Goal: Task Accomplishment & Management: Use online tool/utility

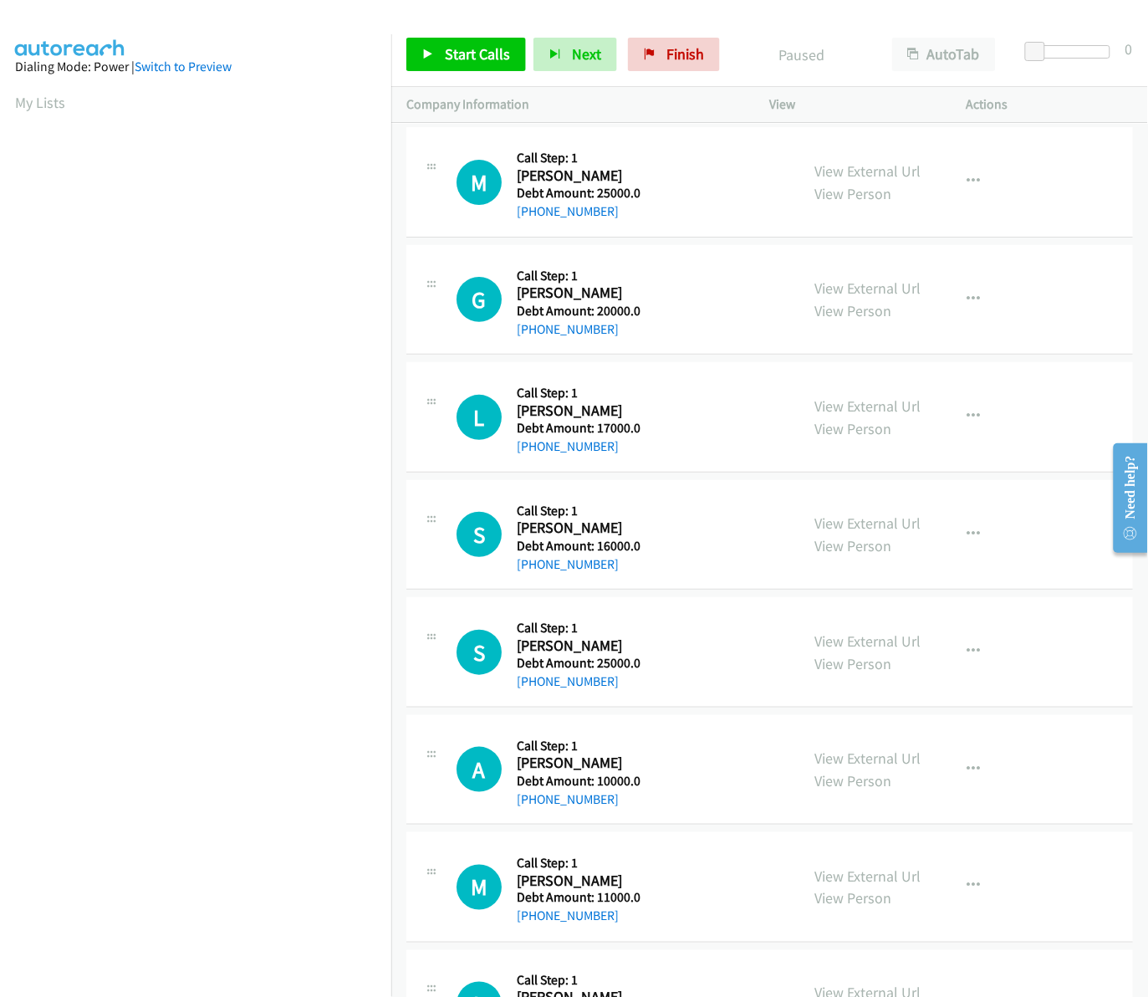
scroll to position [0, 2]
click at [469, 47] on span "Start Calls" at bounding box center [477, 53] width 65 height 19
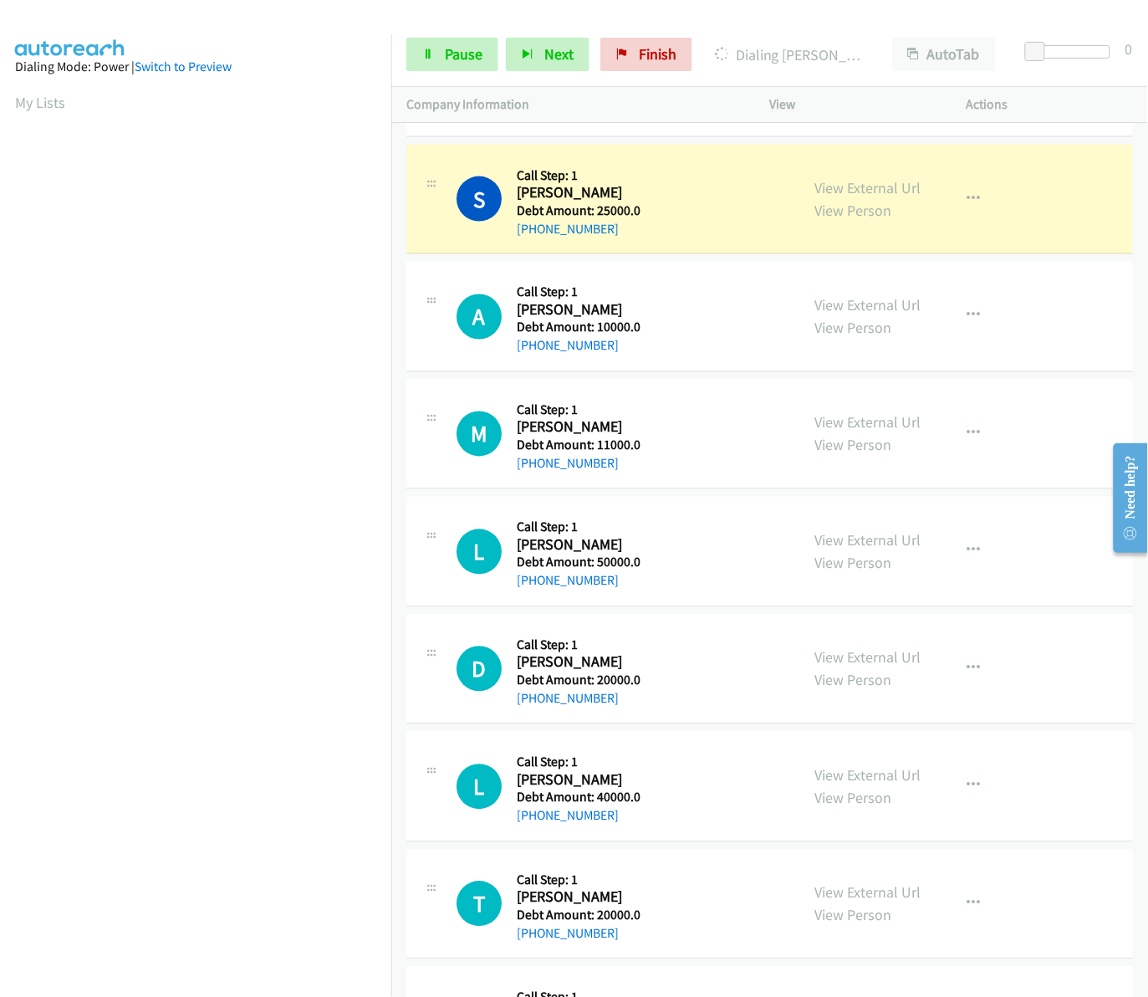
scroll to position [600, 0]
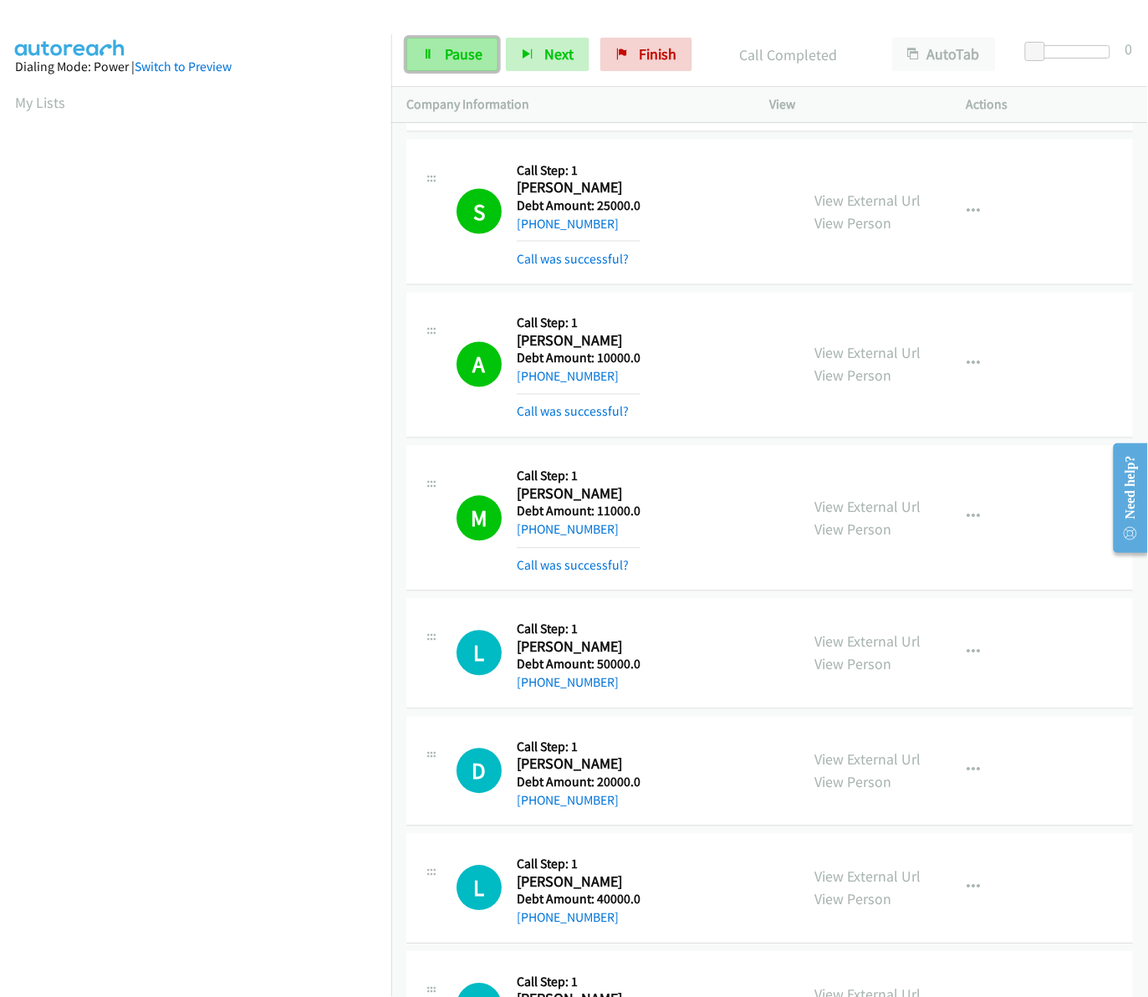
click at [440, 53] on link "Pause" at bounding box center [452, 54] width 92 height 33
click at [23, 96] on link "My Lists" at bounding box center [40, 102] width 50 height 19
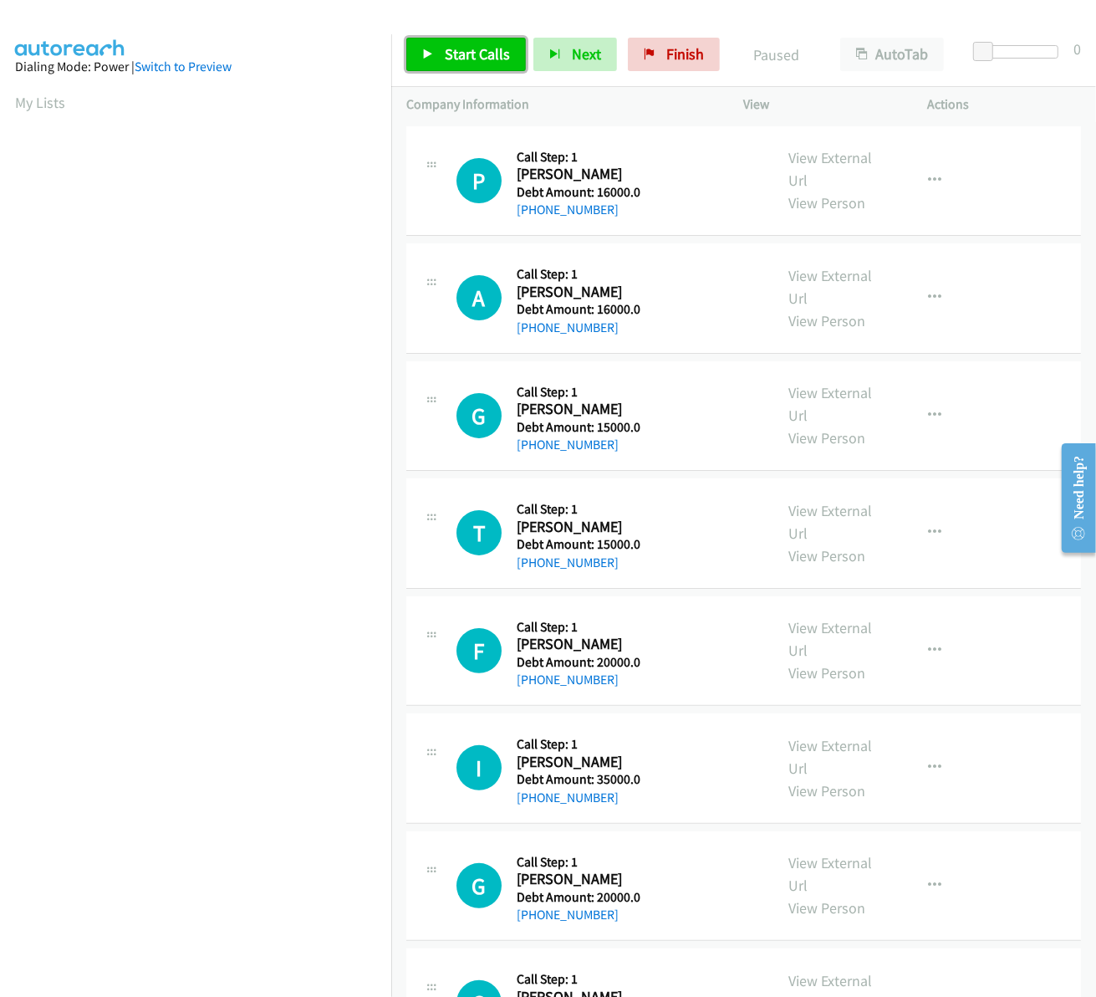
click at [458, 69] on link "Start Calls" at bounding box center [466, 54] width 120 height 33
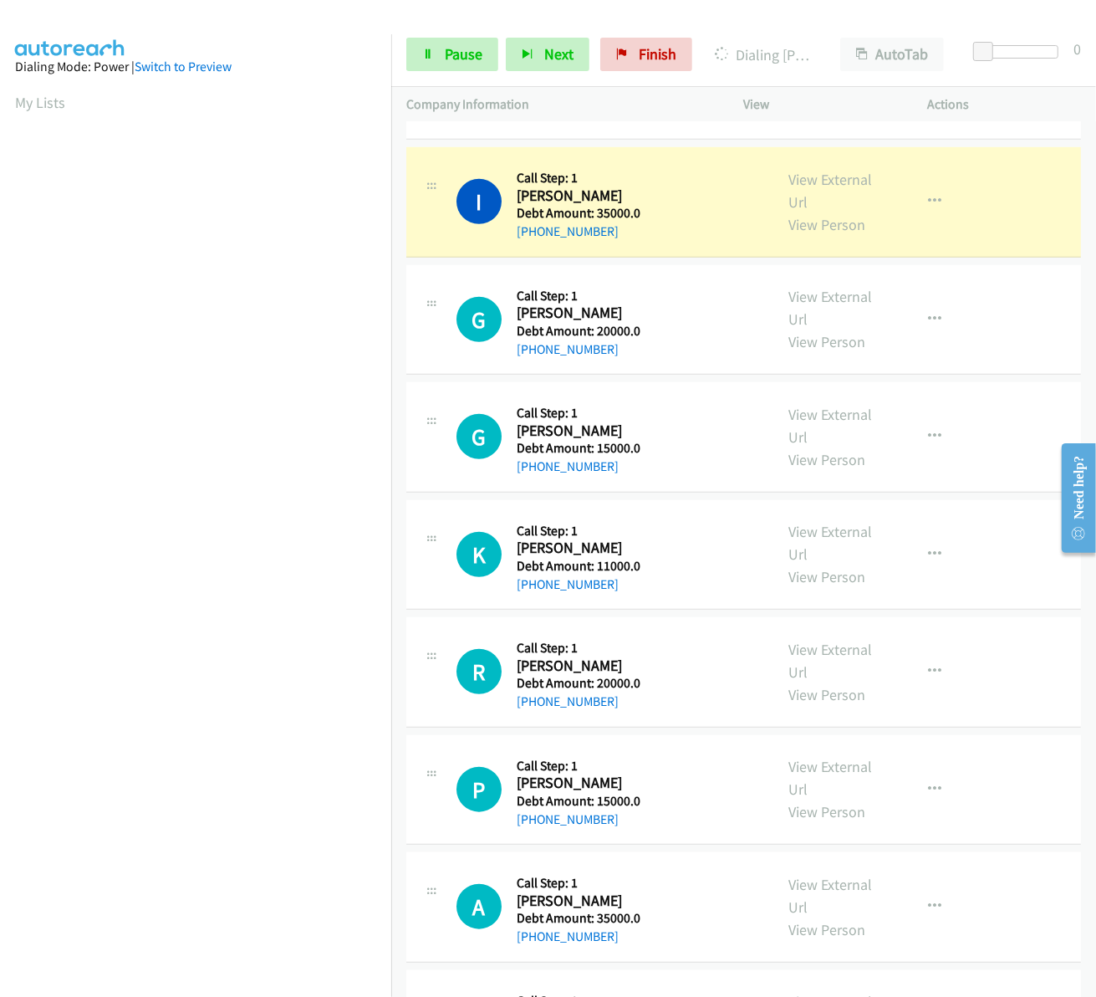
scroll to position [751, 0]
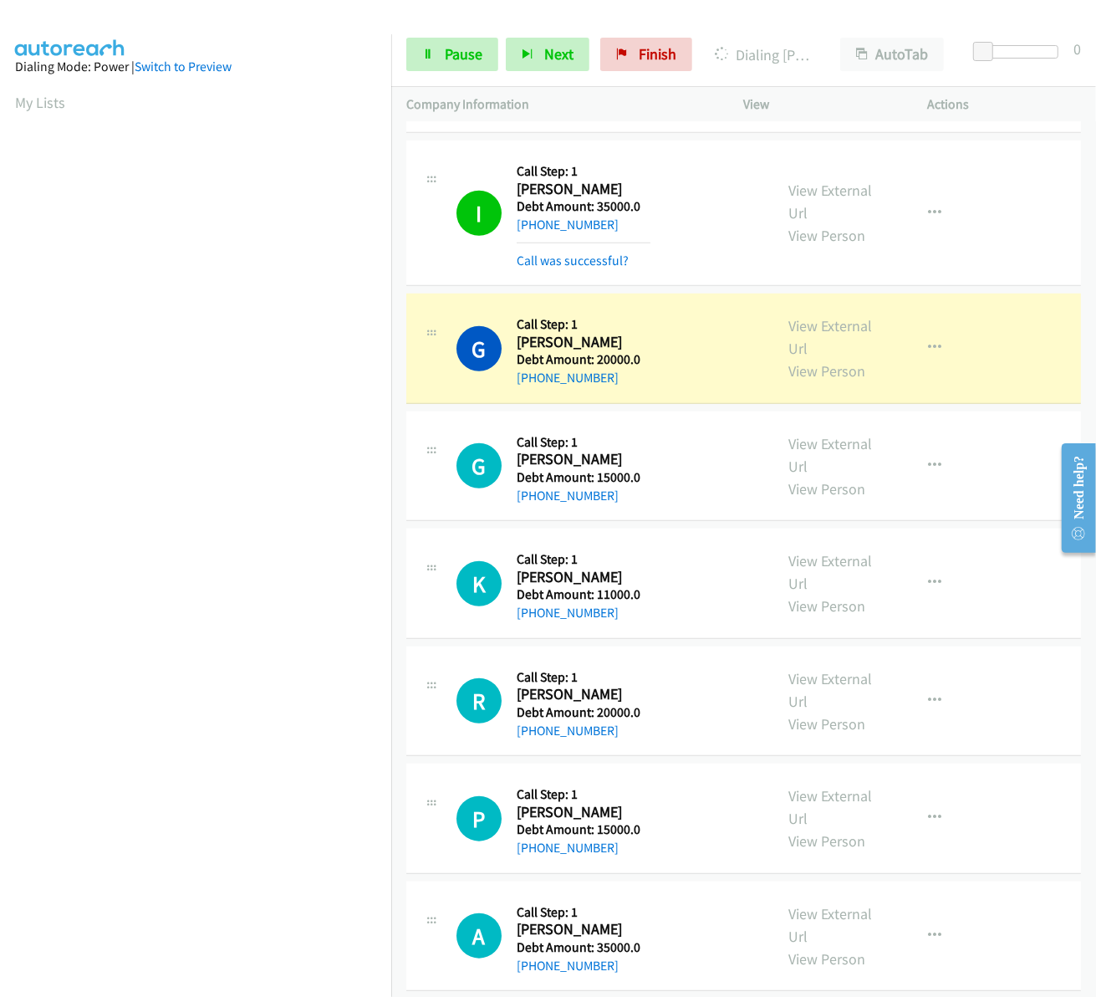
drag, startPoint x: 517, startPoint y: 344, endPoint x: 624, endPoint y: 375, distance: 111.4
click at [624, 375] on div "Callback Scheduled Call Step: 1 Gloria Henighan America/Chicago Debt Amount: 20…" at bounding box center [584, 348] width 134 height 79
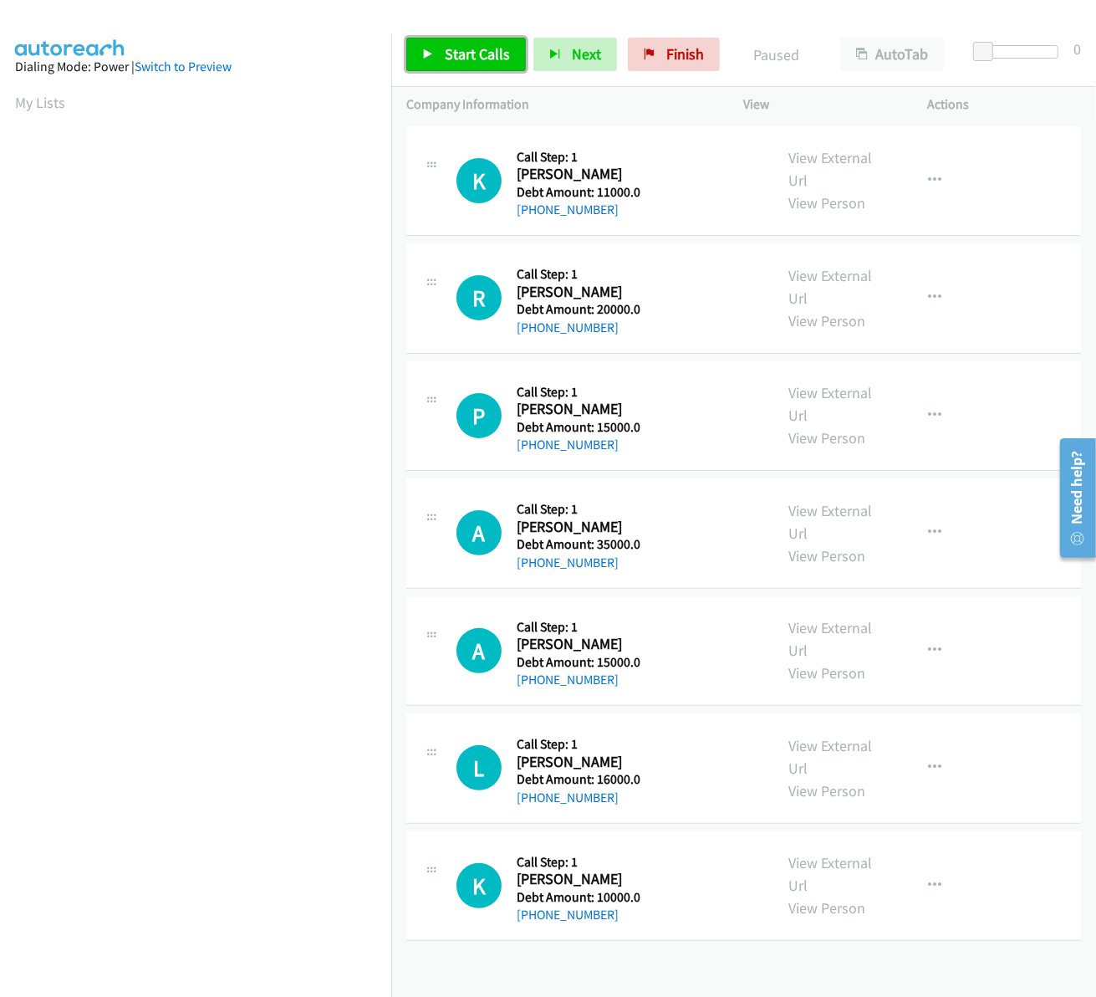
click at [465, 67] on link "Start Calls" at bounding box center [466, 54] width 120 height 33
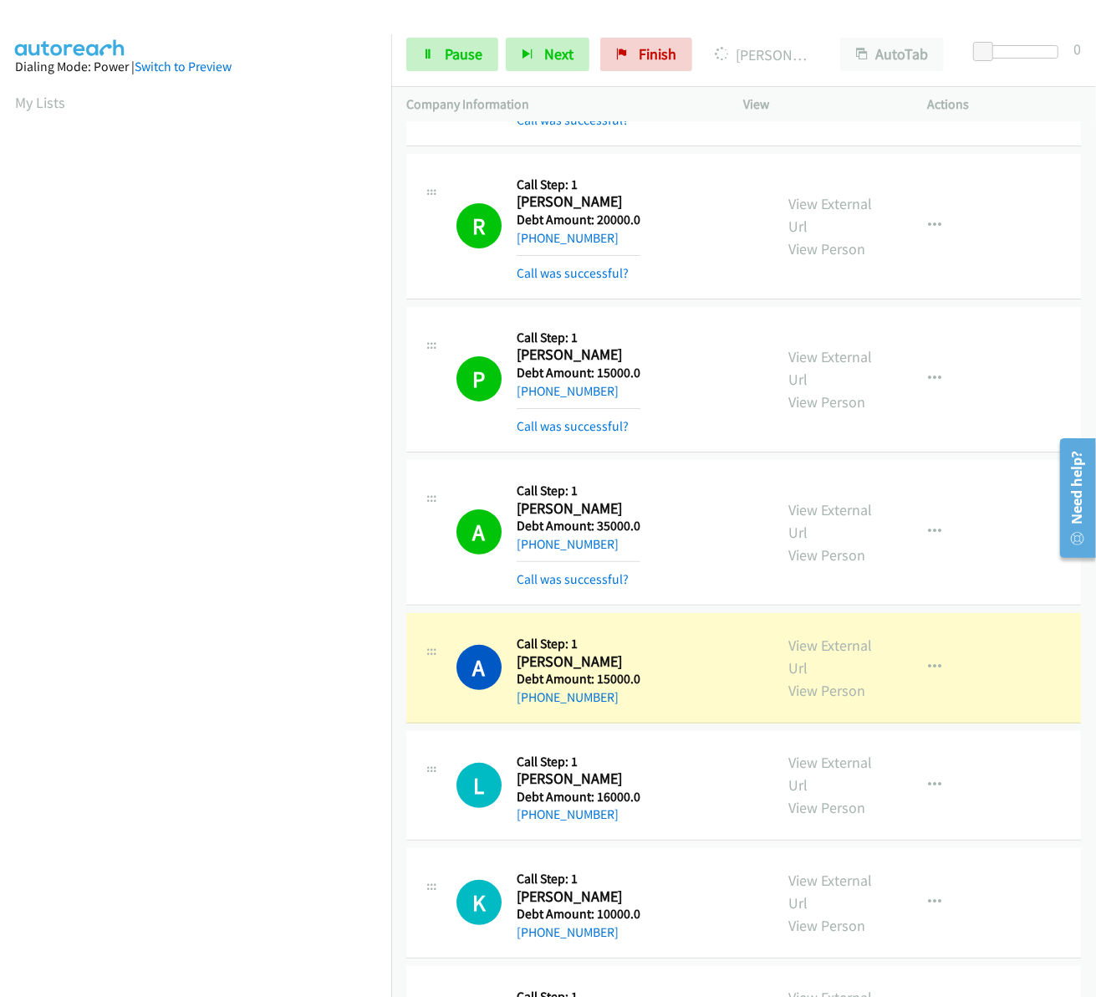
scroll to position [586, 0]
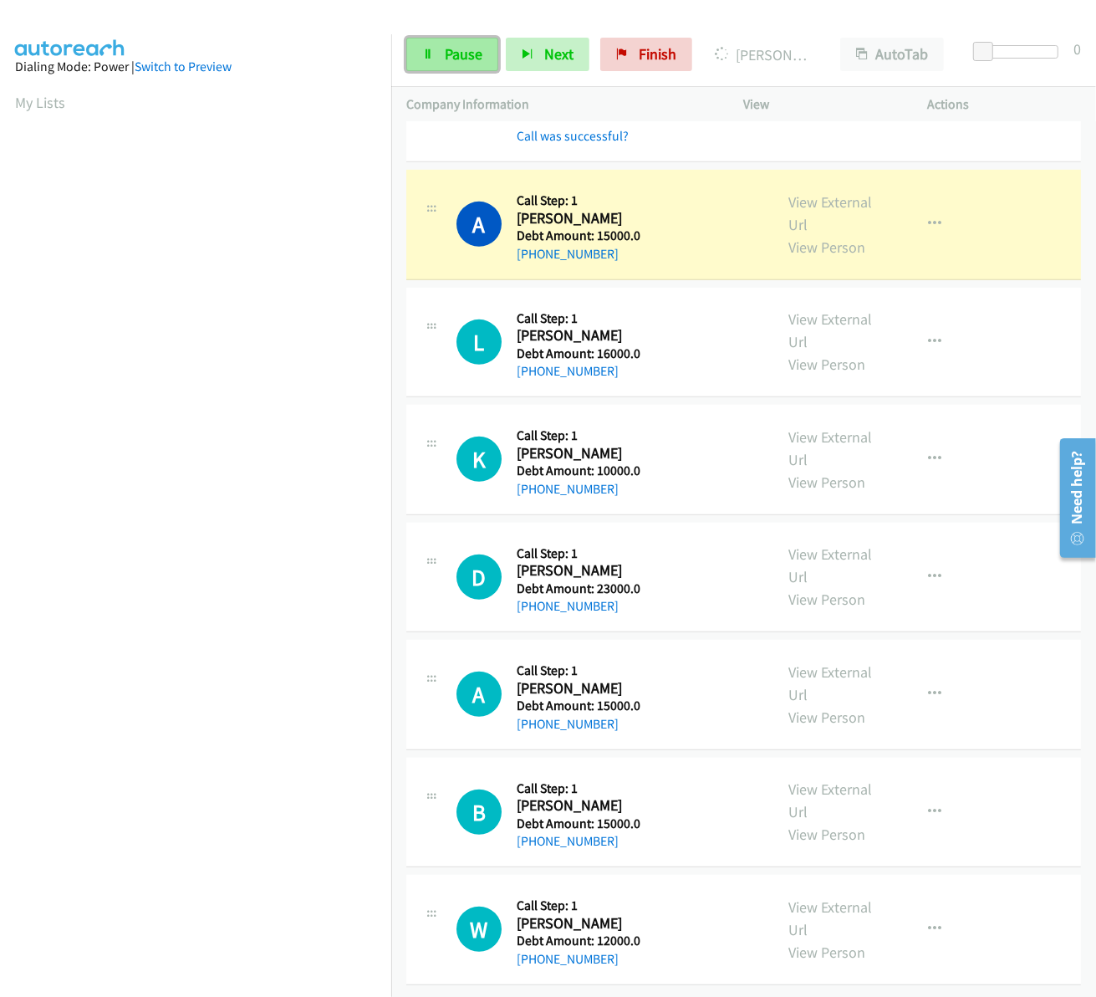
click at [435, 61] on link "Pause" at bounding box center [452, 54] width 92 height 33
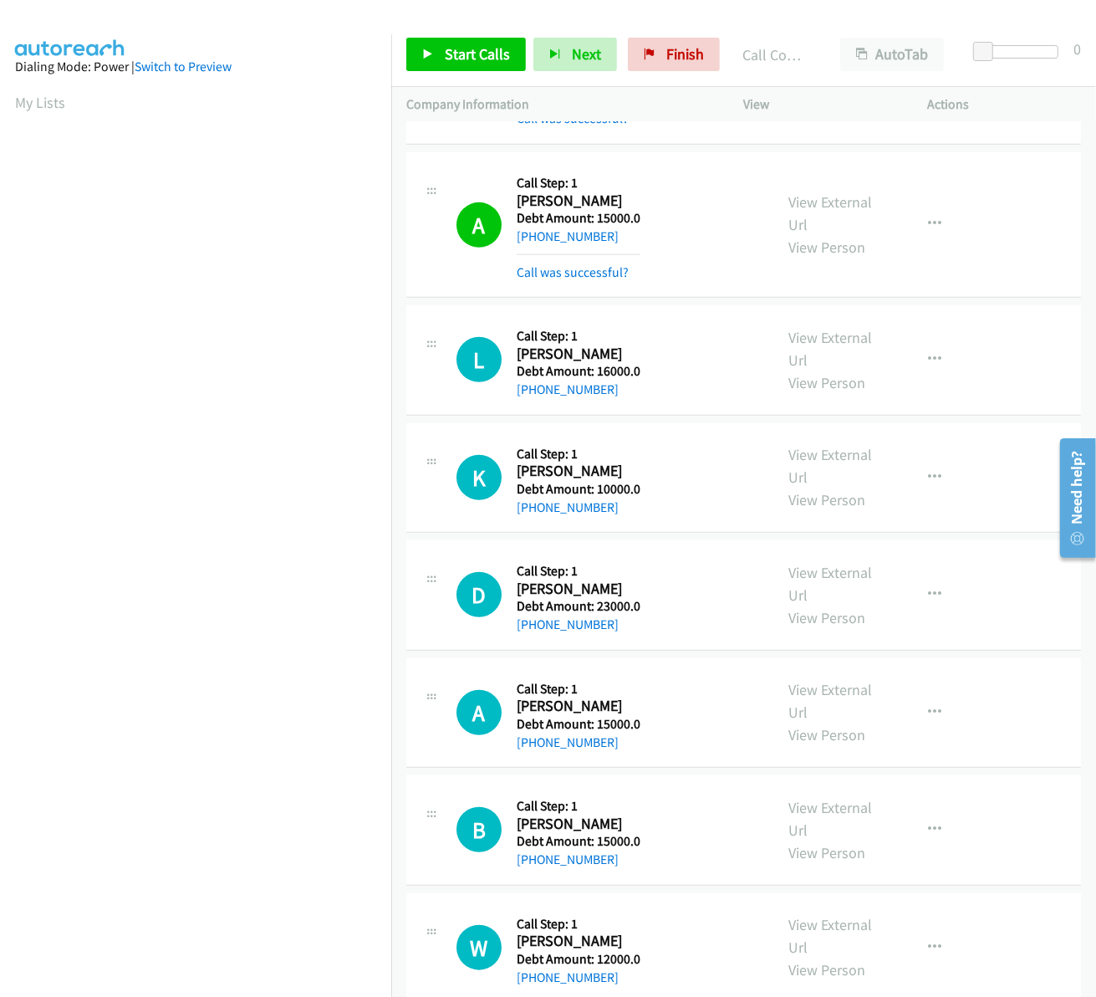
scroll to position [0, 3]
click at [213, 100] on section "My Lists" at bounding box center [195, 102] width 361 height 23
click at [462, 44] on span "Start Calls" at bounding box center [477, 53] width 65 height 19
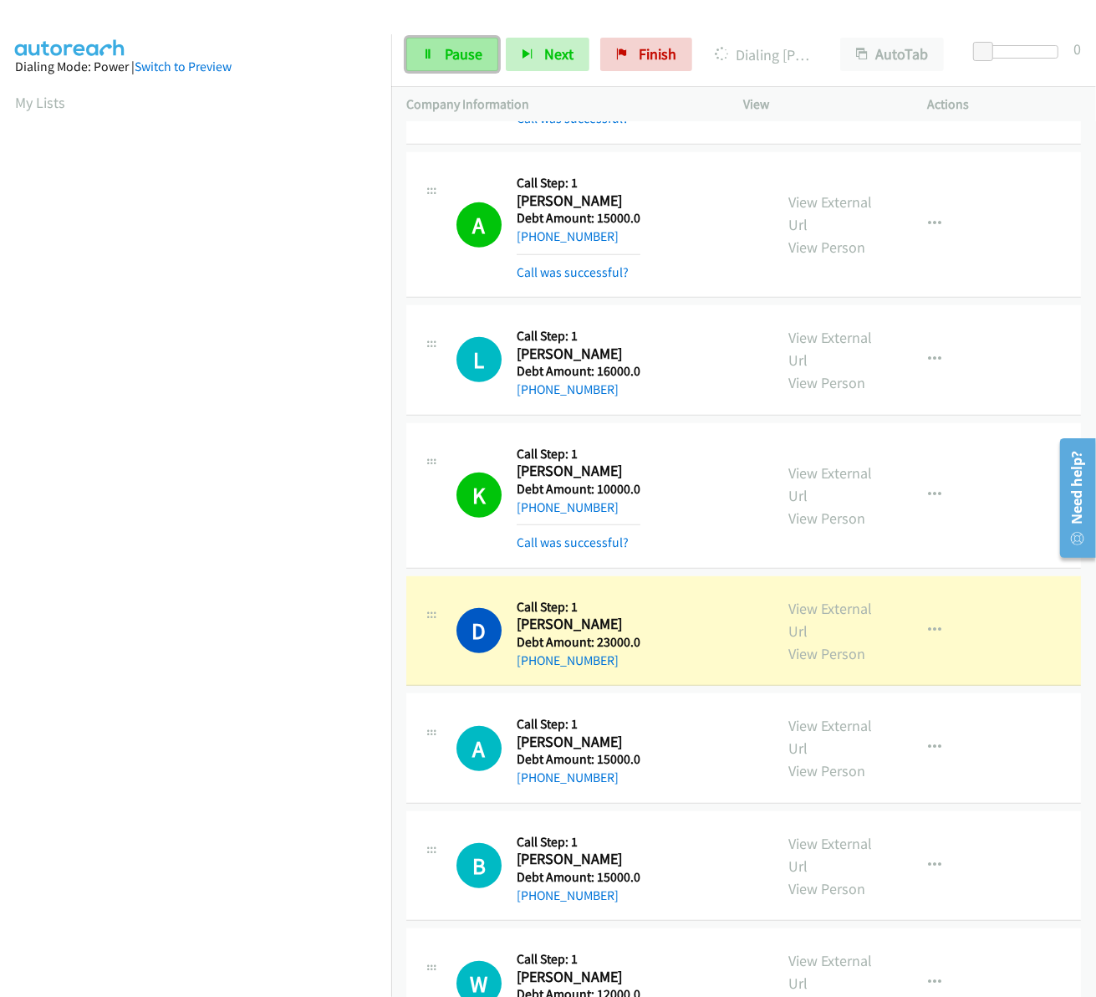
click at [437, 64] on link "Pause" at bounding box center [452, 54] width 92 height 33
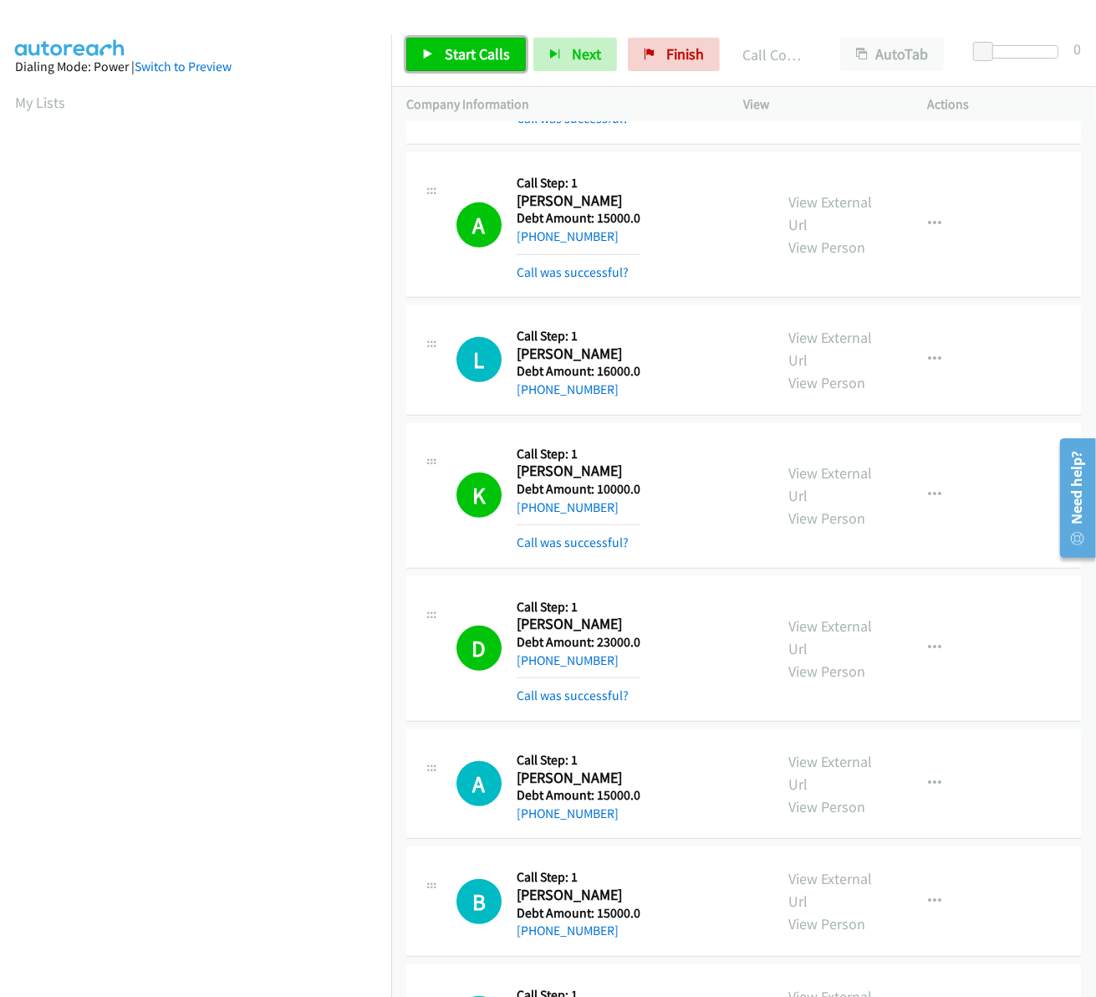
click at [441, 54] on link "Start Calls" at bounding box center [466, 54] width 120 height 33
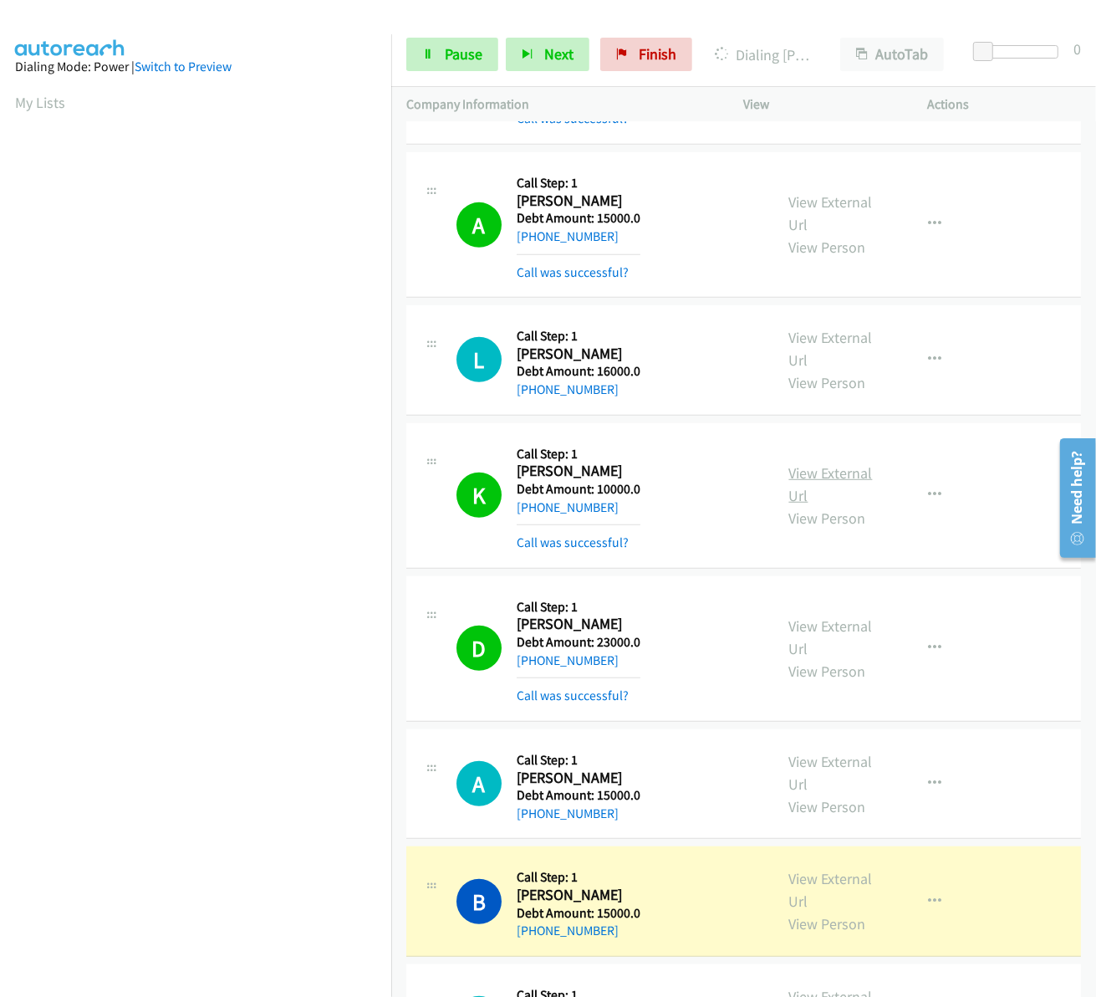
scroll to position [1046, 0]
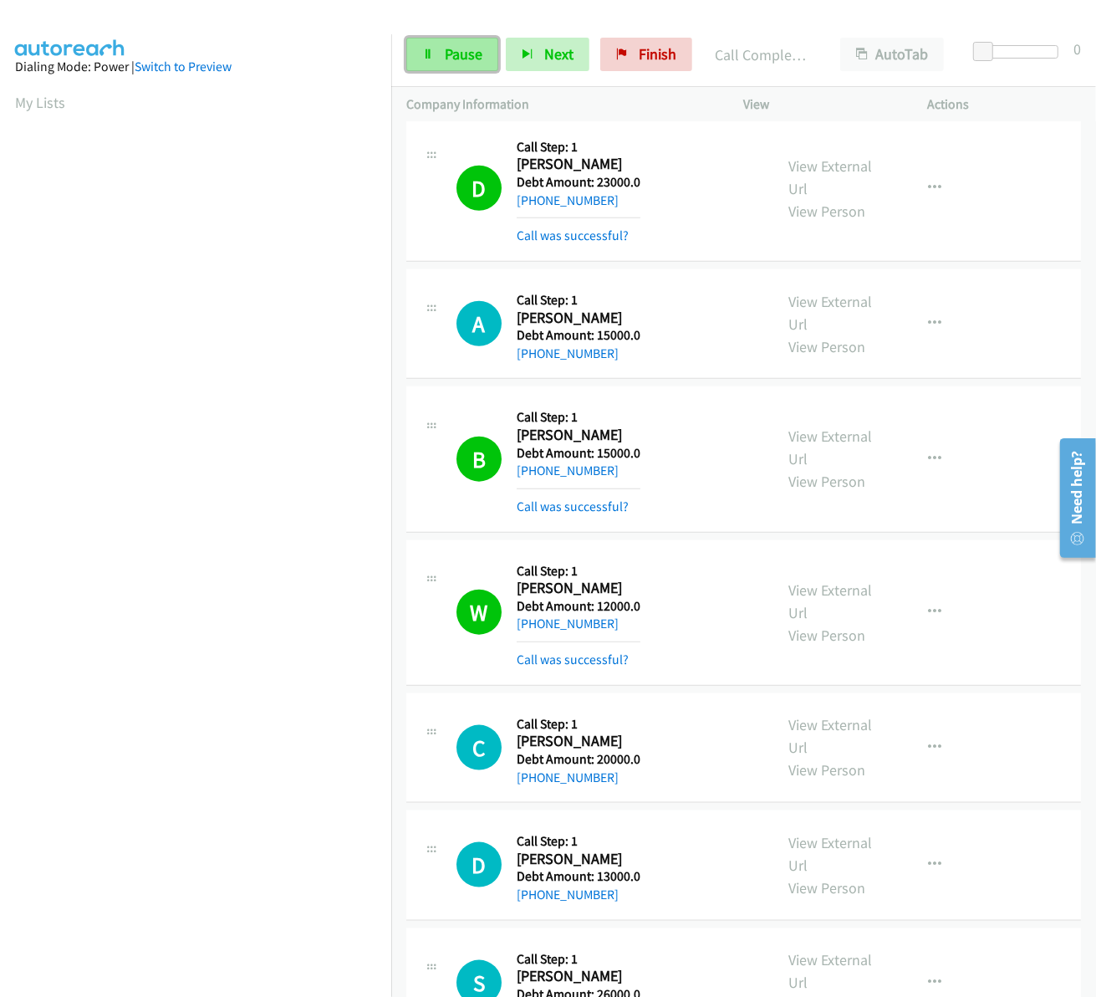
click at [425, 43] on link "Pause" at bounding box center [452, 54] width 92 height 33
click at [996, 15] on div at bounding box center [540, 32] width 1081 height 64
click at [498, 59] on span "Start Calls" at bounding box center [477, 53] width 65 height 19
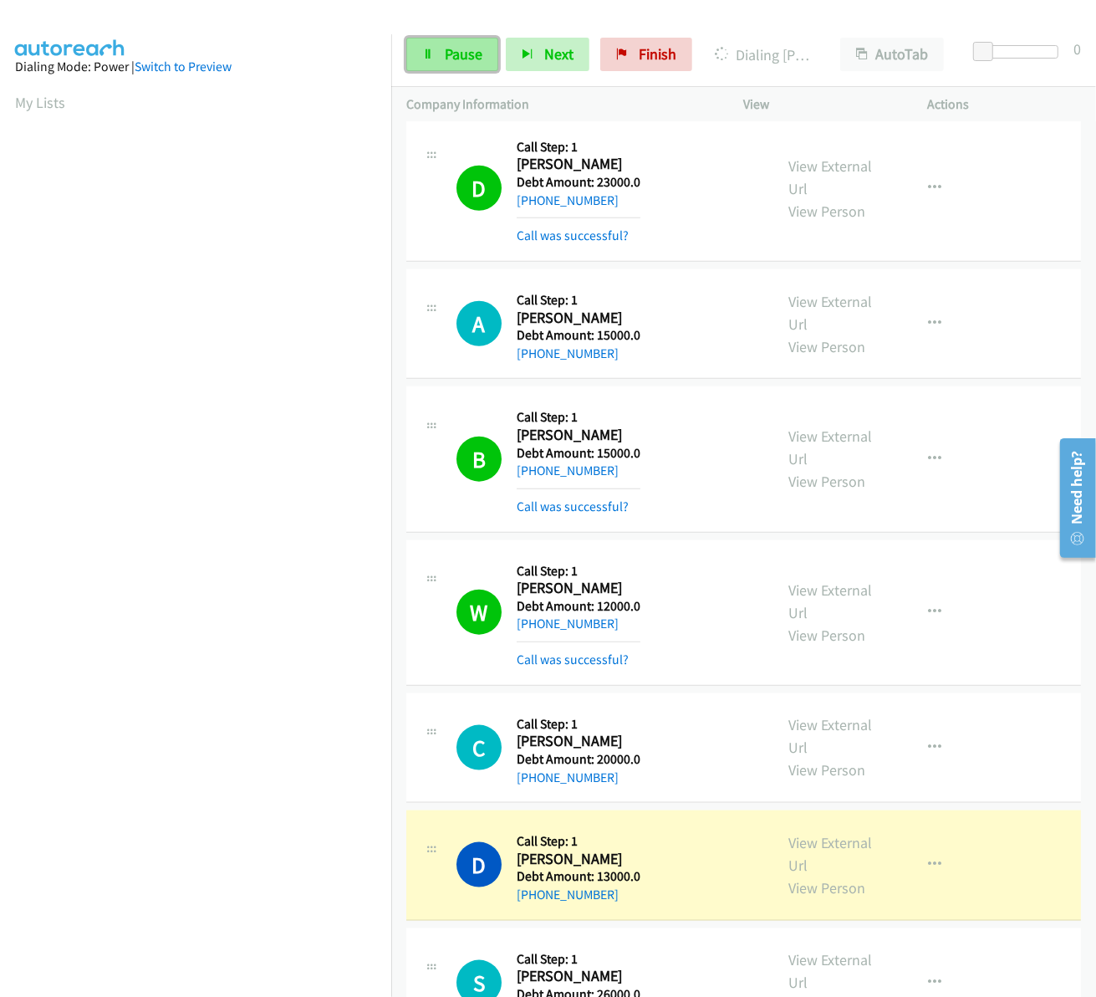
click at [454, 51] on span "Pause" at bounding box center [464, 53] width 38 height 19
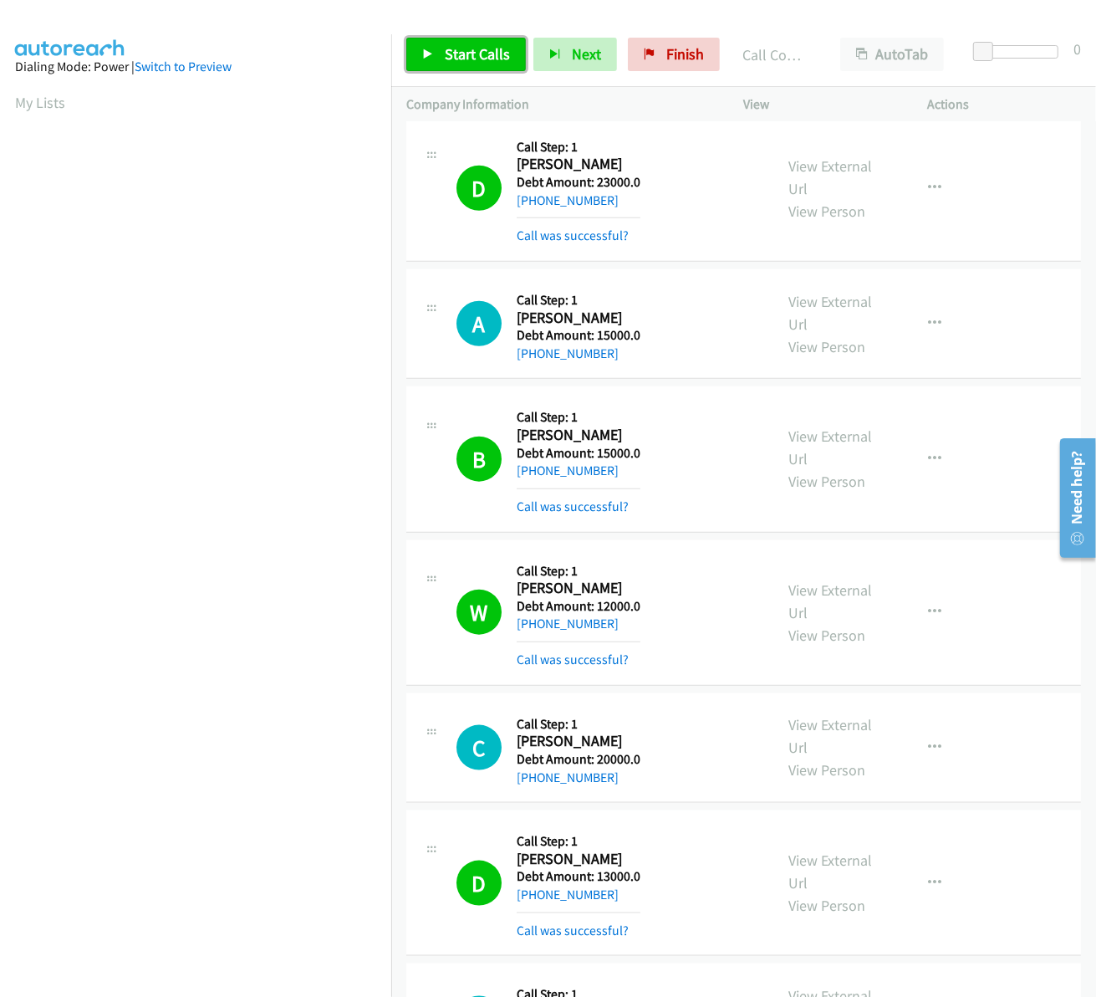
click at [469, 48] on span "Start Calls" at bounding box center [477, 53] width 65 height 19
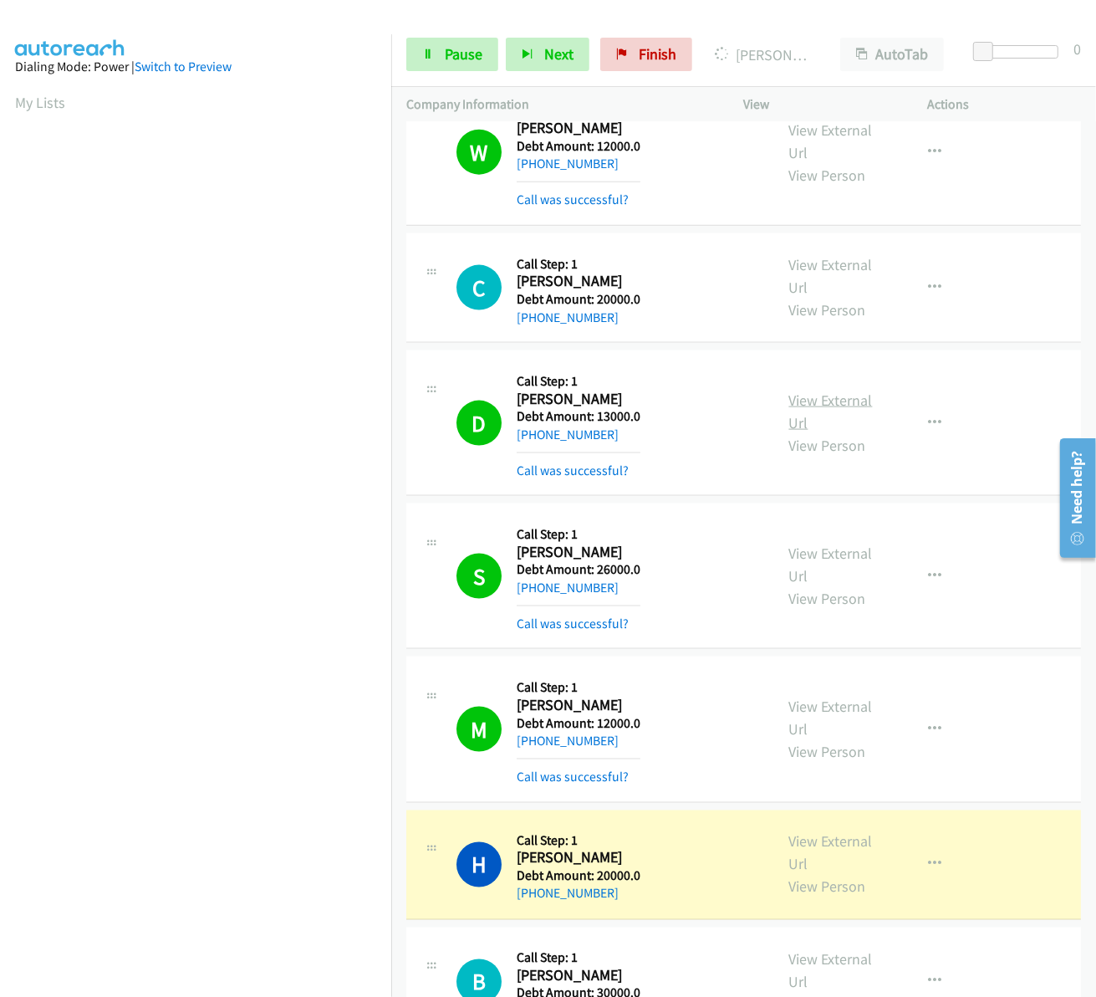
scroll to position [1813, 0]
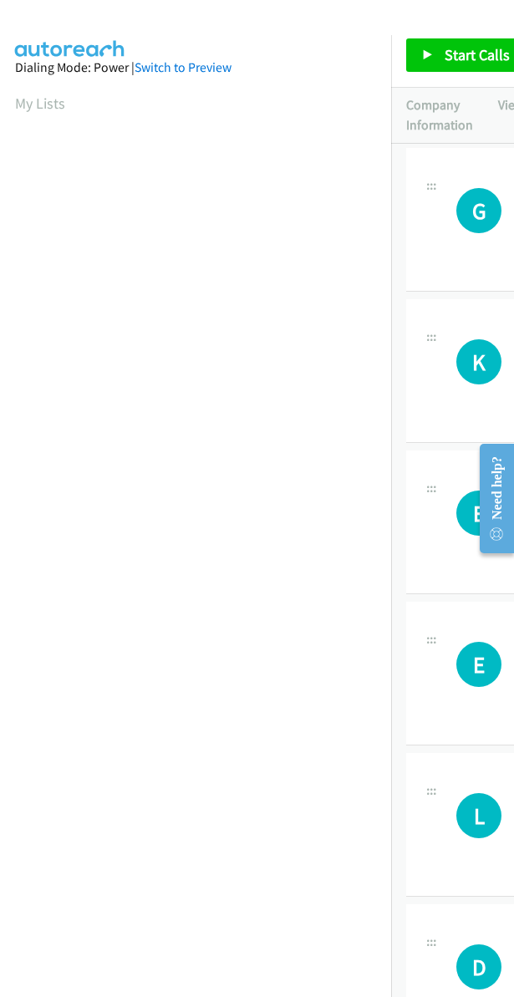
scroll to position [0, 3]
click at [482, 44] on span "Start Calls" at bounding box center [477, 53] width 65 height 19
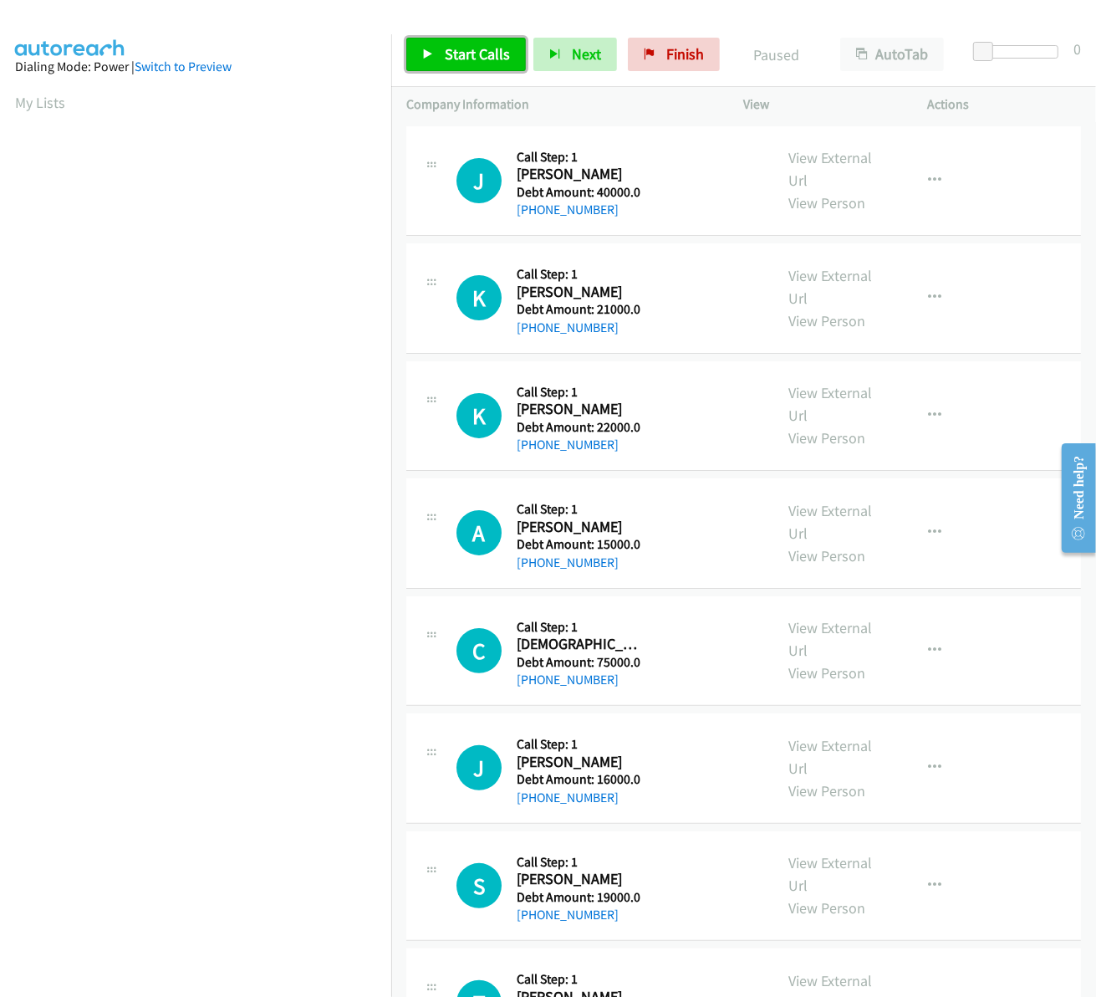
click at [475, 48] on span "Start Calls" at bounding box center [477, 53] width 65 height 19
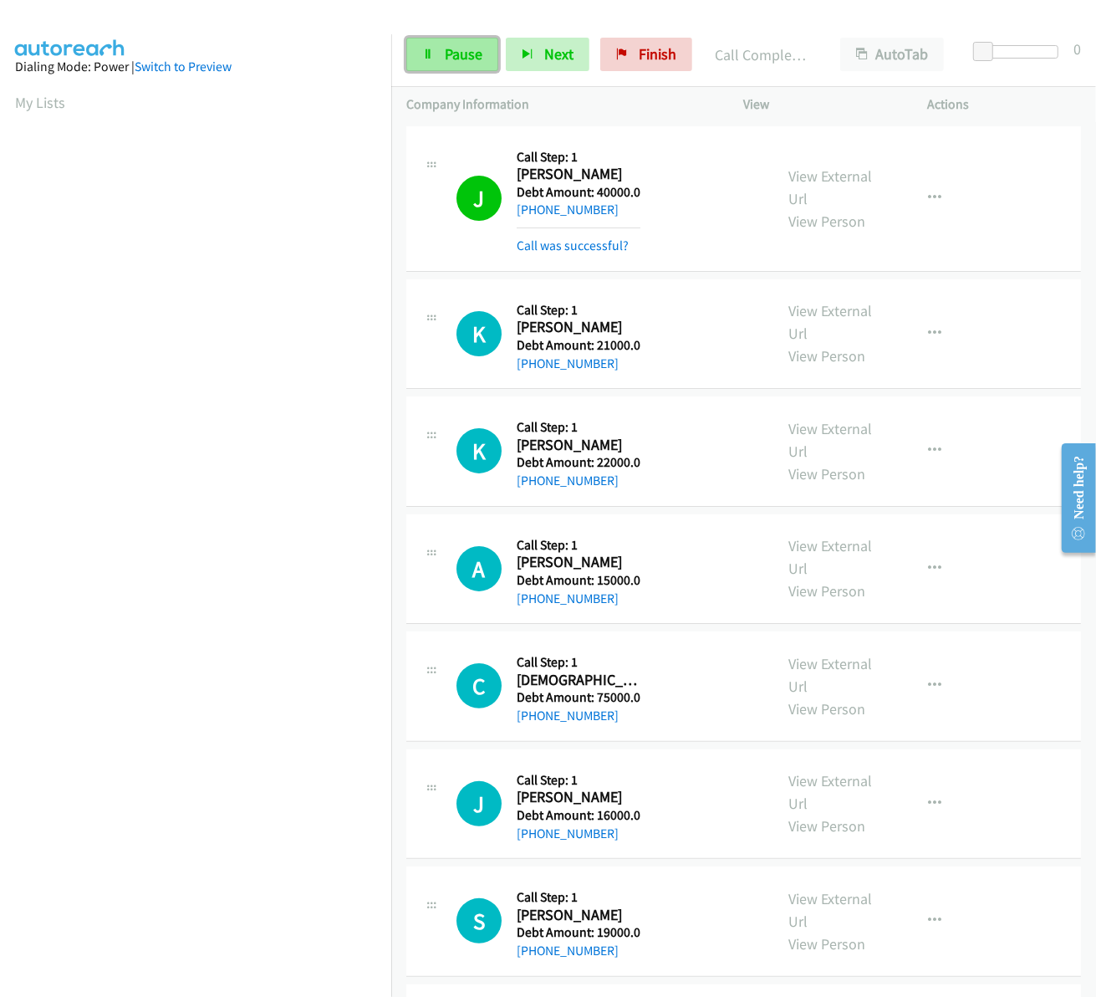
click at [451, 44] on span "Pause" at bounding box center [464, 53] width 38 height 19
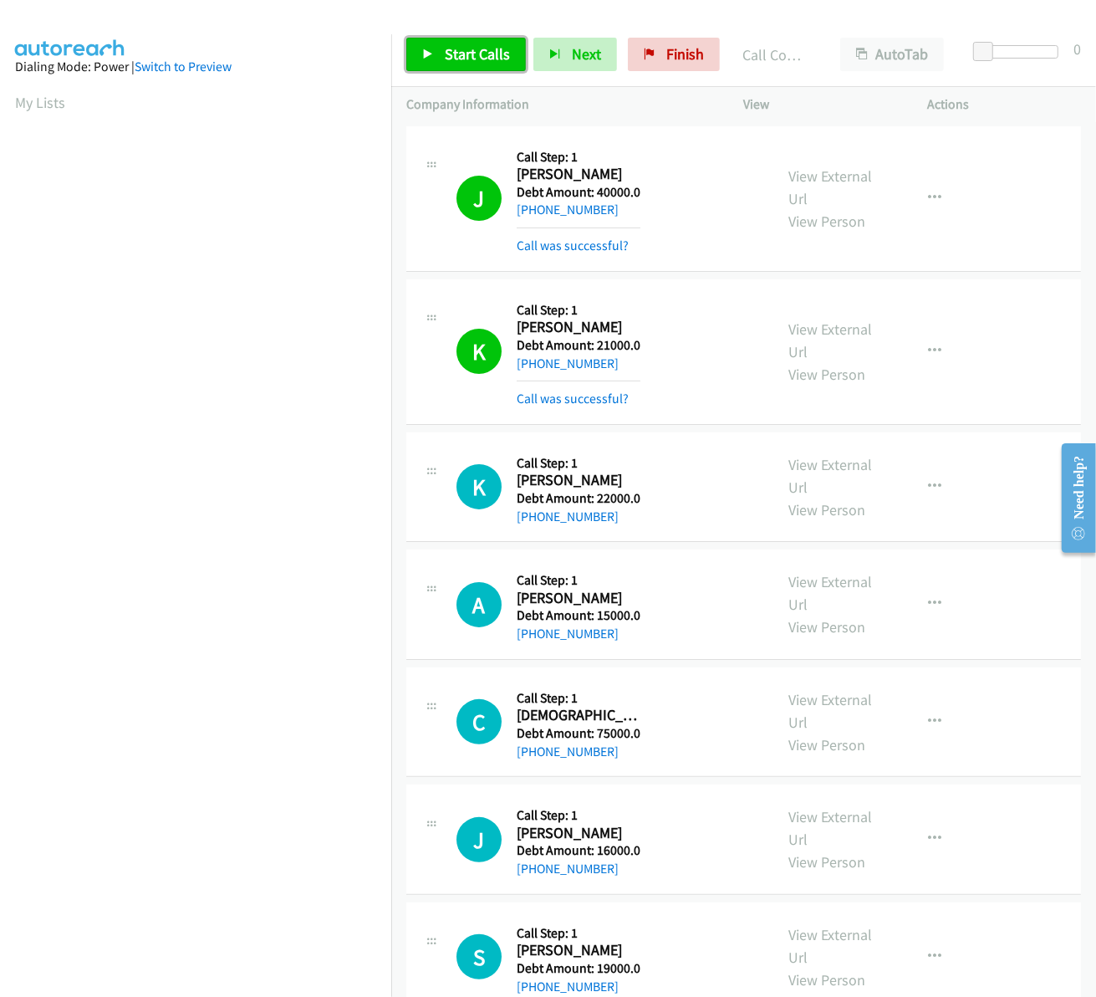
click at [414, 55] on link "Start Calls" at bounding box center [466, 54] width 120 height 33
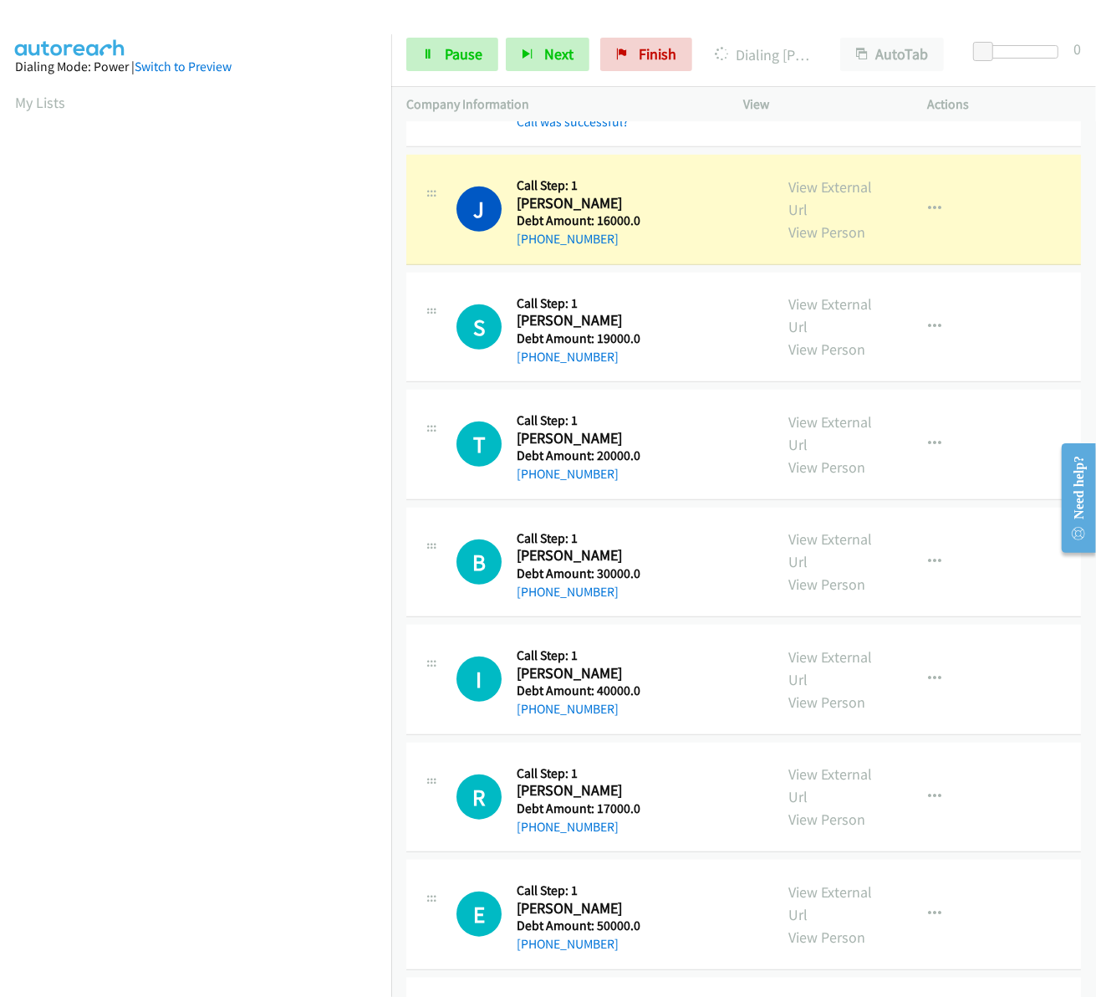
scroll to position [767, 0]
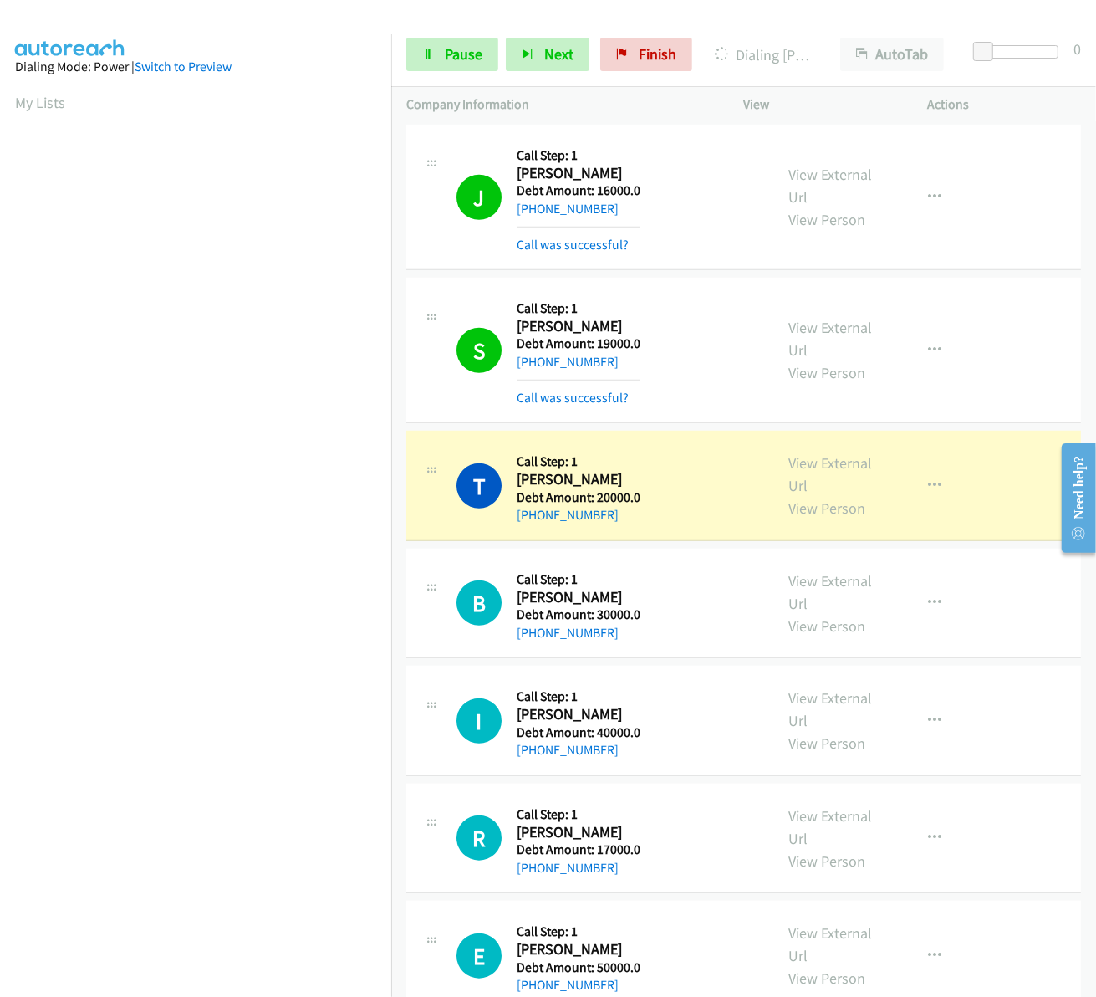
click at [457, 32] on div "Start Calls Pause Next Finish Dialing Theresa Macias AutoTab AutoTab 0" at bounding box center [743, 55] width 705 height 64
click at [457, 42] on link "Pause" at bounding box center [452, 54] width 92 height 33
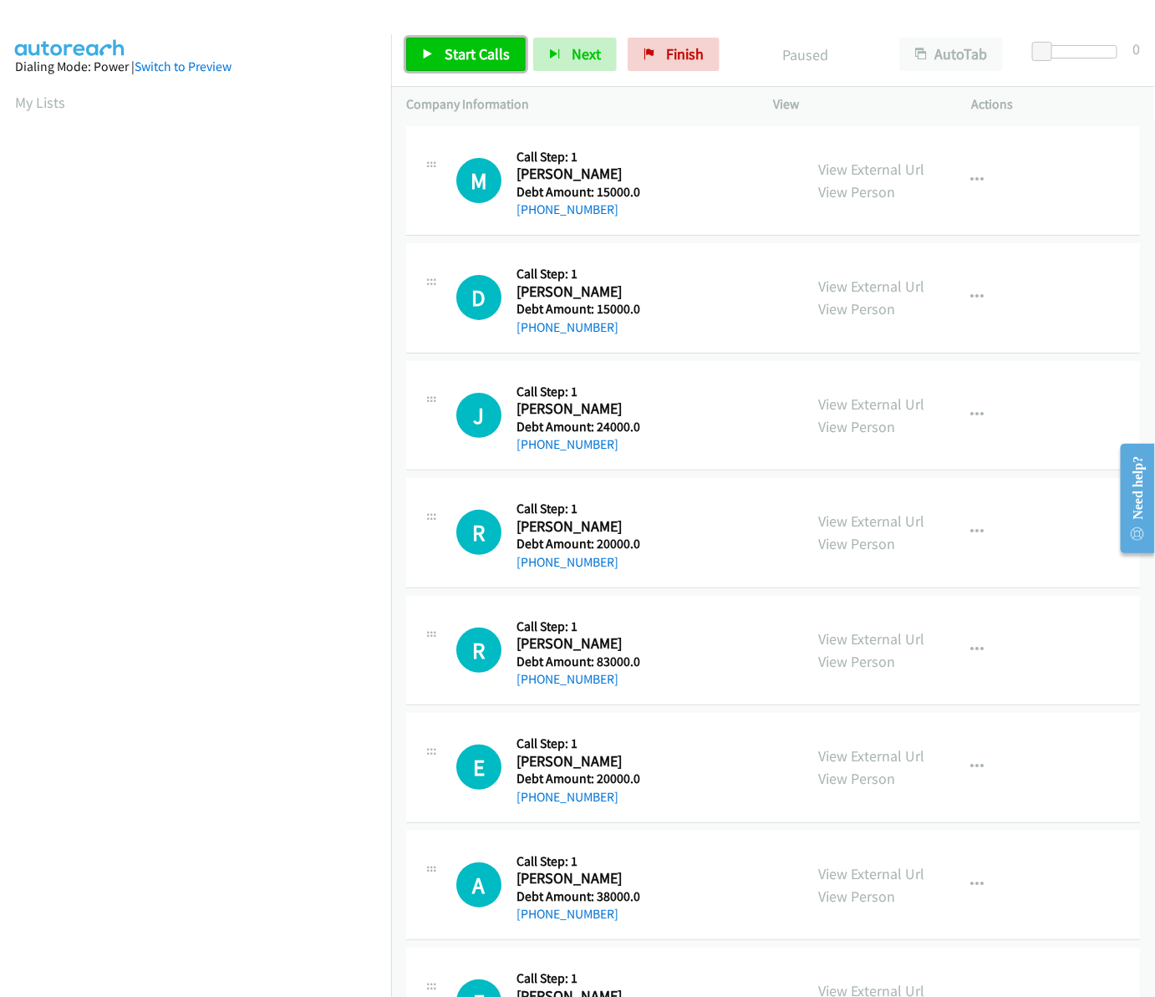
click at [494, 68] on link "Start Calls" at bounding box center [466, 54] width 120 height 33
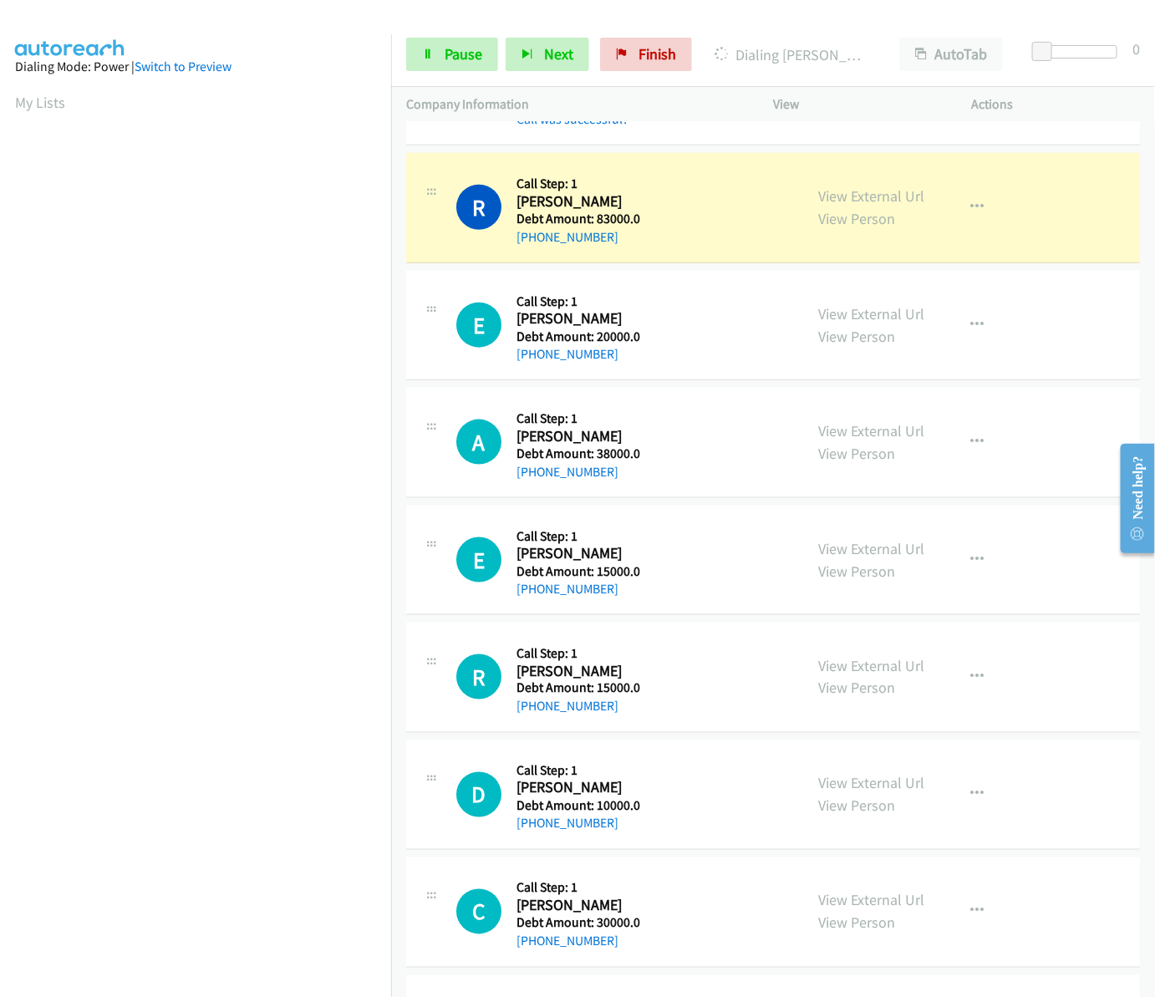
scroll to position [599, 0]
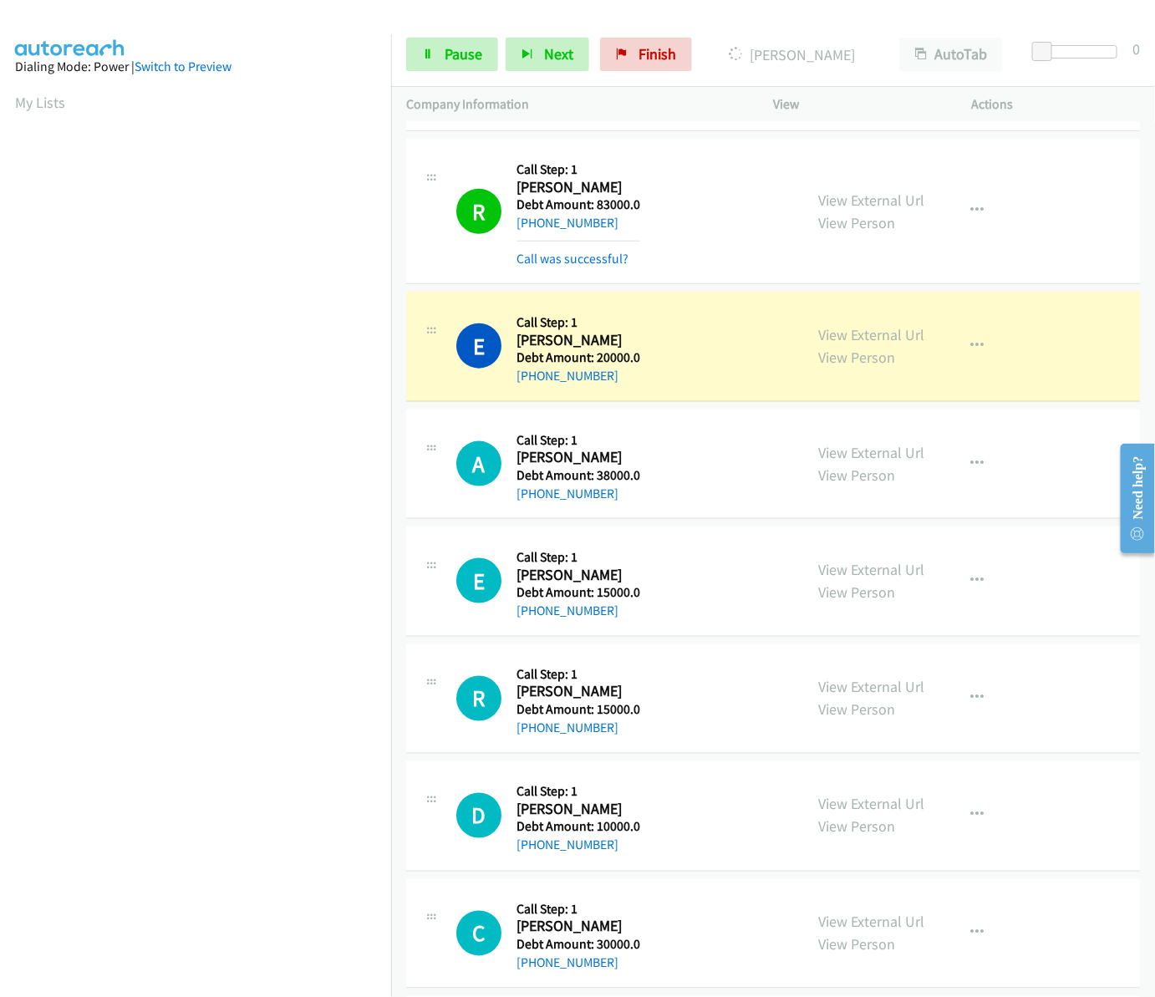
click at [696, 18] on div at bounding box center [570, 32] width 1140 height 64
drag, startPoint x: 517, startPoint y: 344, endPoint x: 625, endPoint y: 373, distance: 112.3
click at [625, 373] on div "Callback Scheduled Call Step: 1 Elias Rosalez America/Chicago Debt Amount: 2000…" at bounding box center [579, 346] width 124 height 79
copy div "Elias Rosalez America/Chicago Debt Amount: 20000.0 +1 580-970-2477"
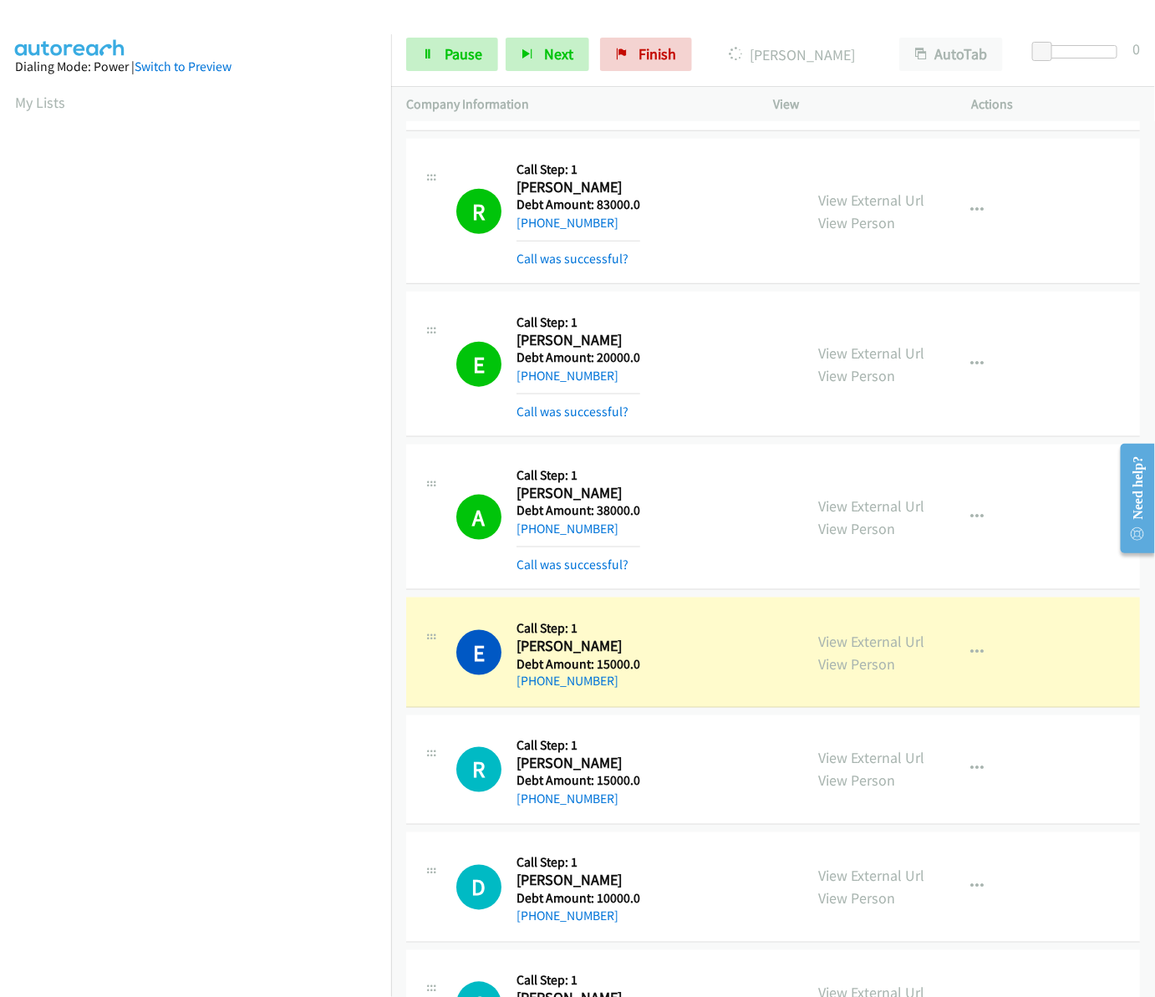
click at [398, 738] on td "R Callback Scheduled Call Step: 1 Regina Rucker America/New_York Debt Amount: 1…" at bounding box center [773, 771] width 764 height 118
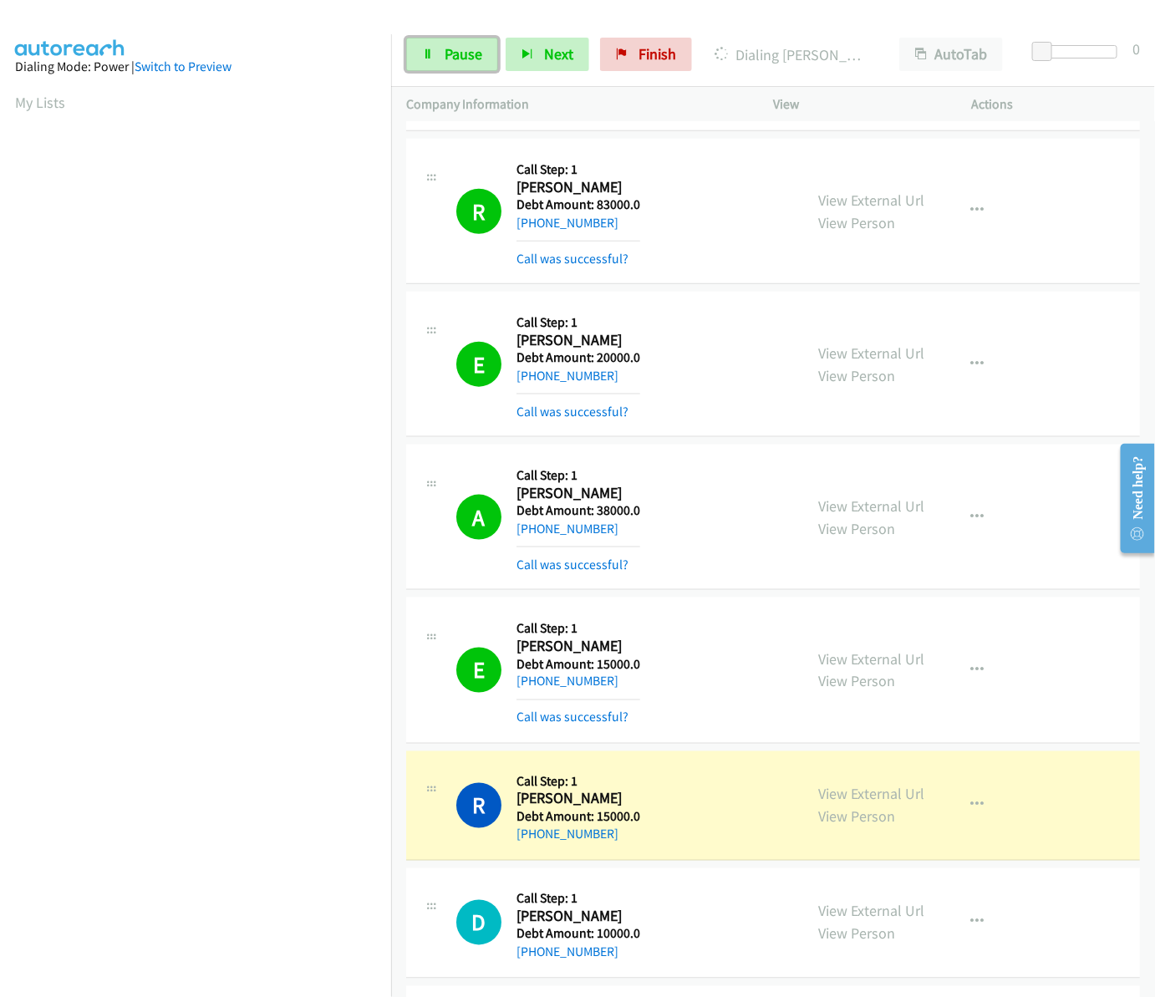
click at [487, 48] on link "Pause" at bounding box center [452, 54] width 92 height 33
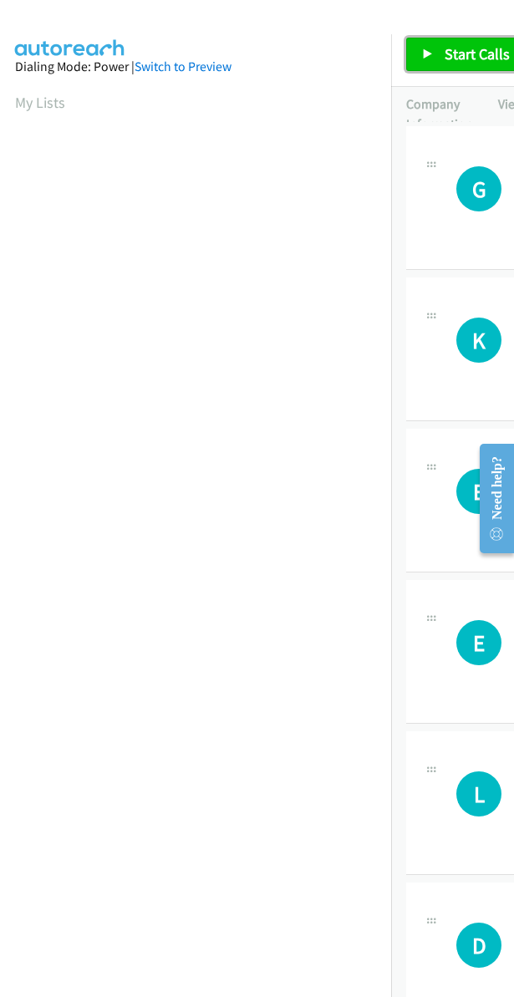
click at [457, 48] on span "Start Calls" at bounding box center [477, 53] width 65 height 19
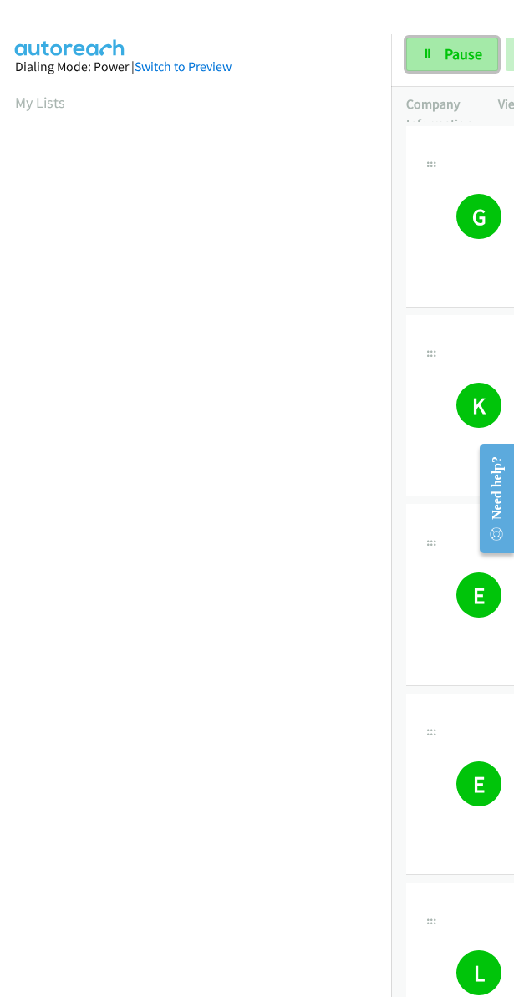
click at [445, 43] on link "Pause" at bounding box center [452, 54] width 92 height 33
click at [29, 101] on link "My Lists" at bounding box center [40, 102] width 50 height 19
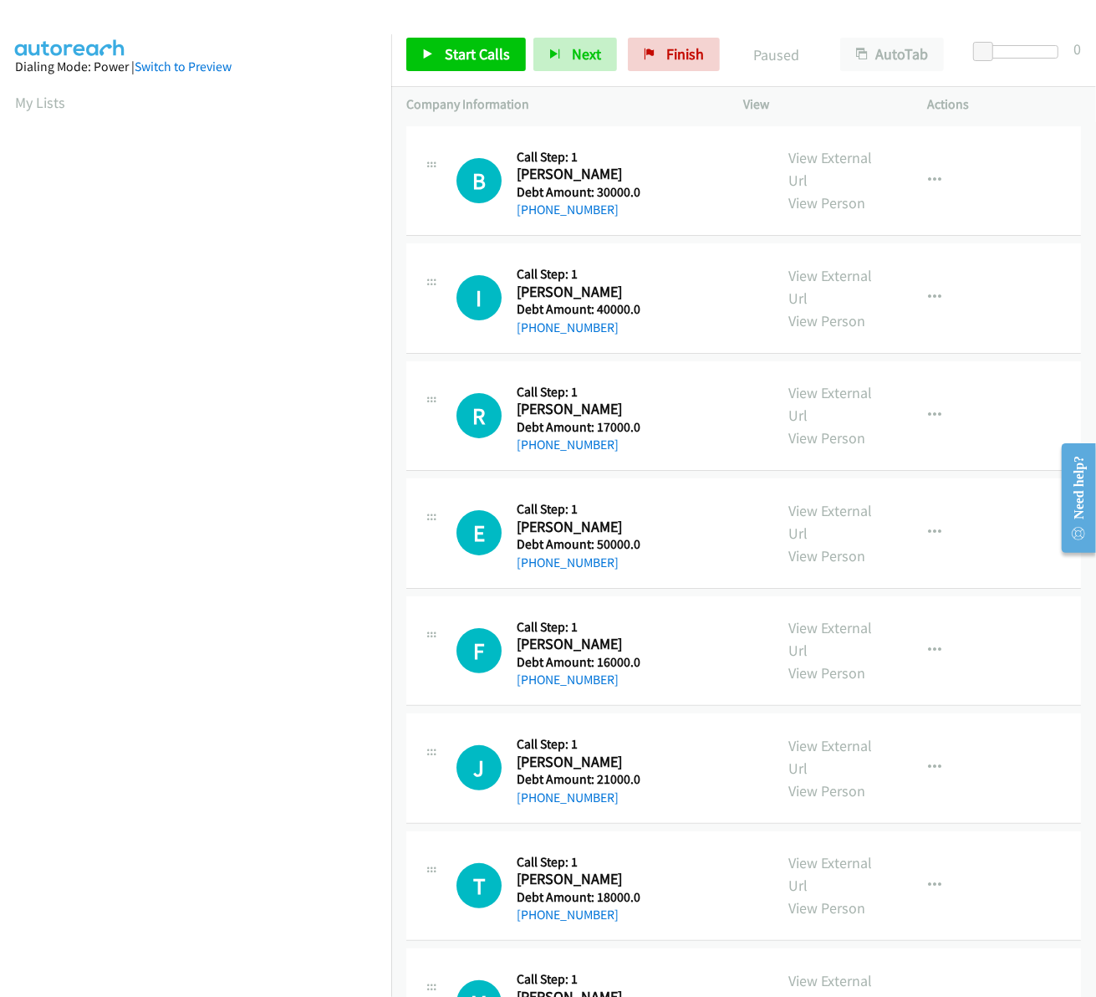
click at [235, 106] on section "My Lists" at bounding box center [195, 102] width 361 height 23
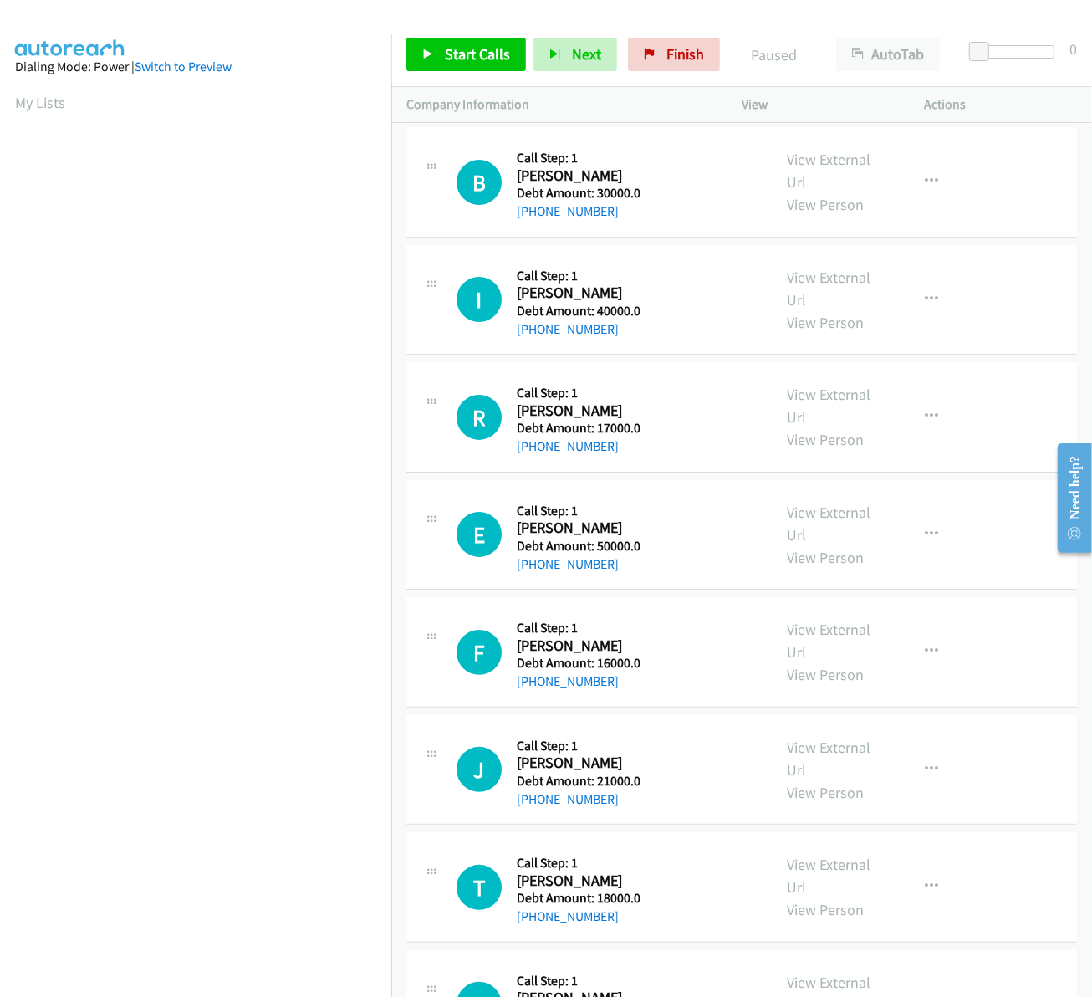
scroll to position [0, 3]
click at [467, 53] on span "Start Calls" at bounding box center [477, 53] width 65 height 19
click at [465, 46] on span "Pause" at bounding box center [464, 53] width 38 height 19
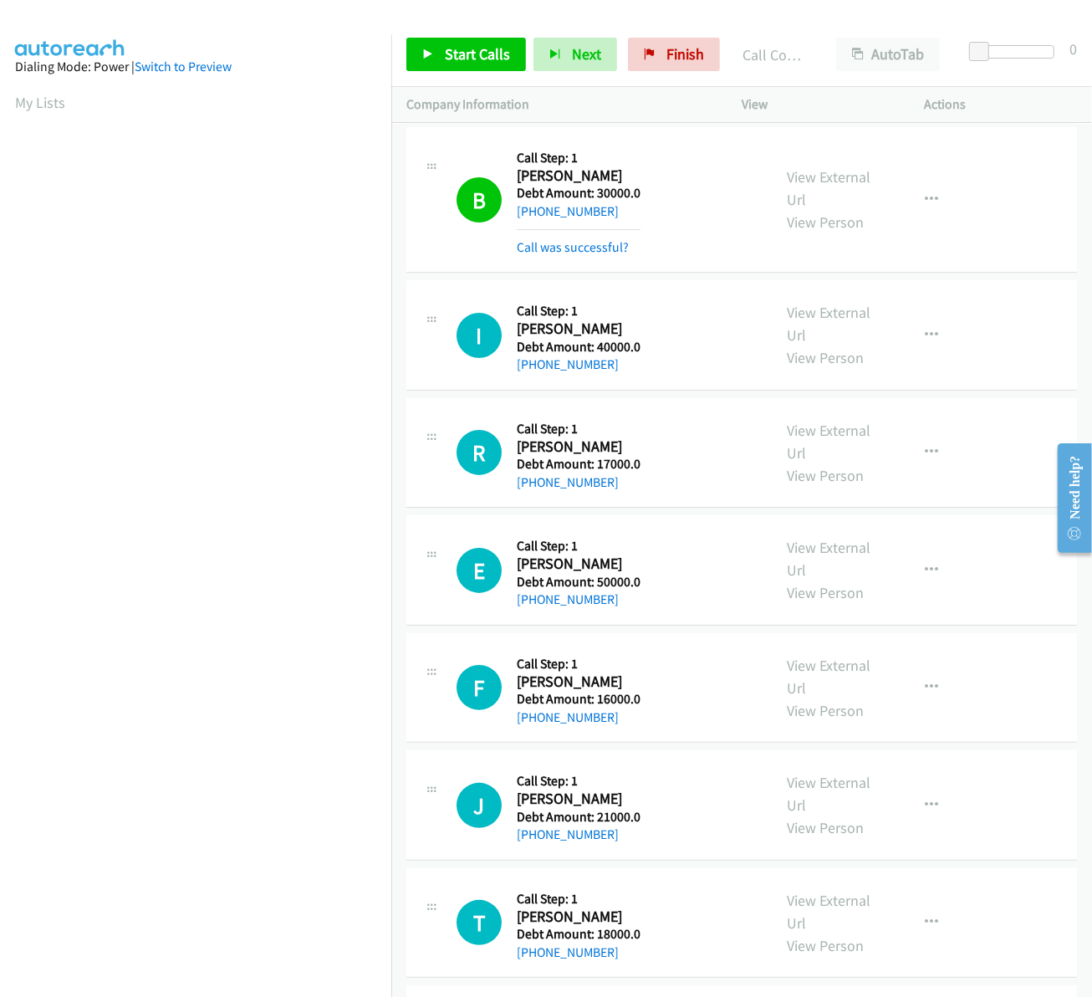
click at [453, 76] on div "Start Calls Pause Next Finish Call Completed AutoTab AutoTab 0" at bounding box center [741, 55] width 701 height 64
click at [456, 59] on span "Start Calls" at bounding box center [477, 53] width 65 height 19
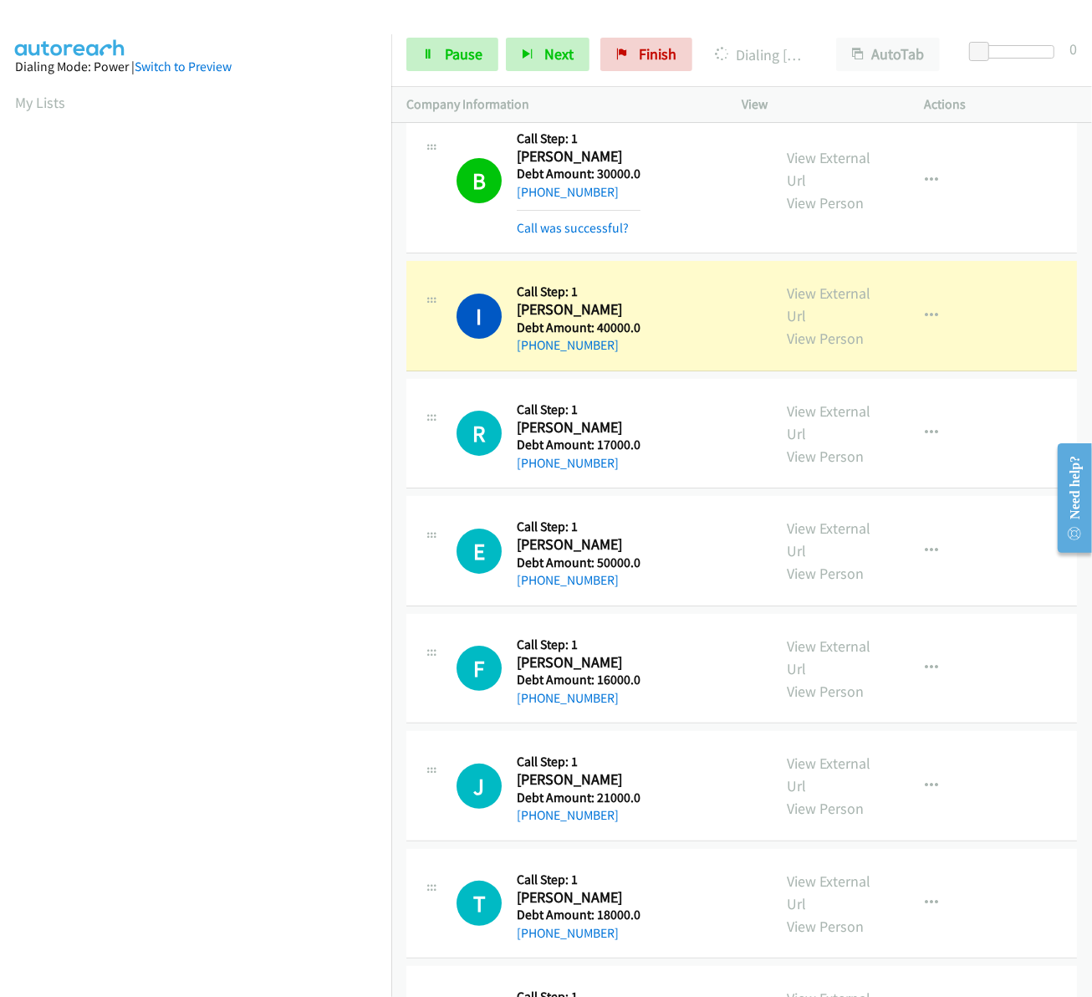
scroll to position [0, 0]
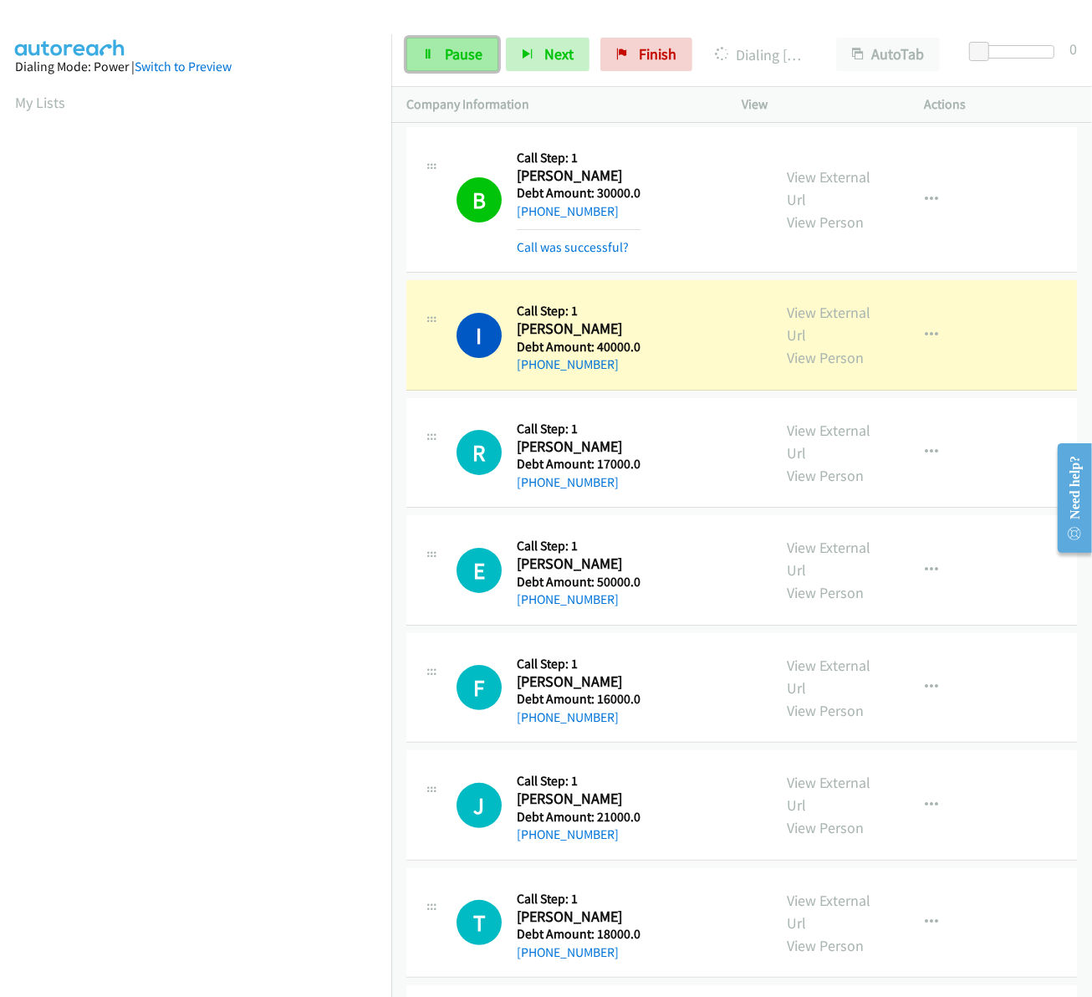
click at [465, 50] on span "Pause" at bounding box center [464, 53] width 38 height 19
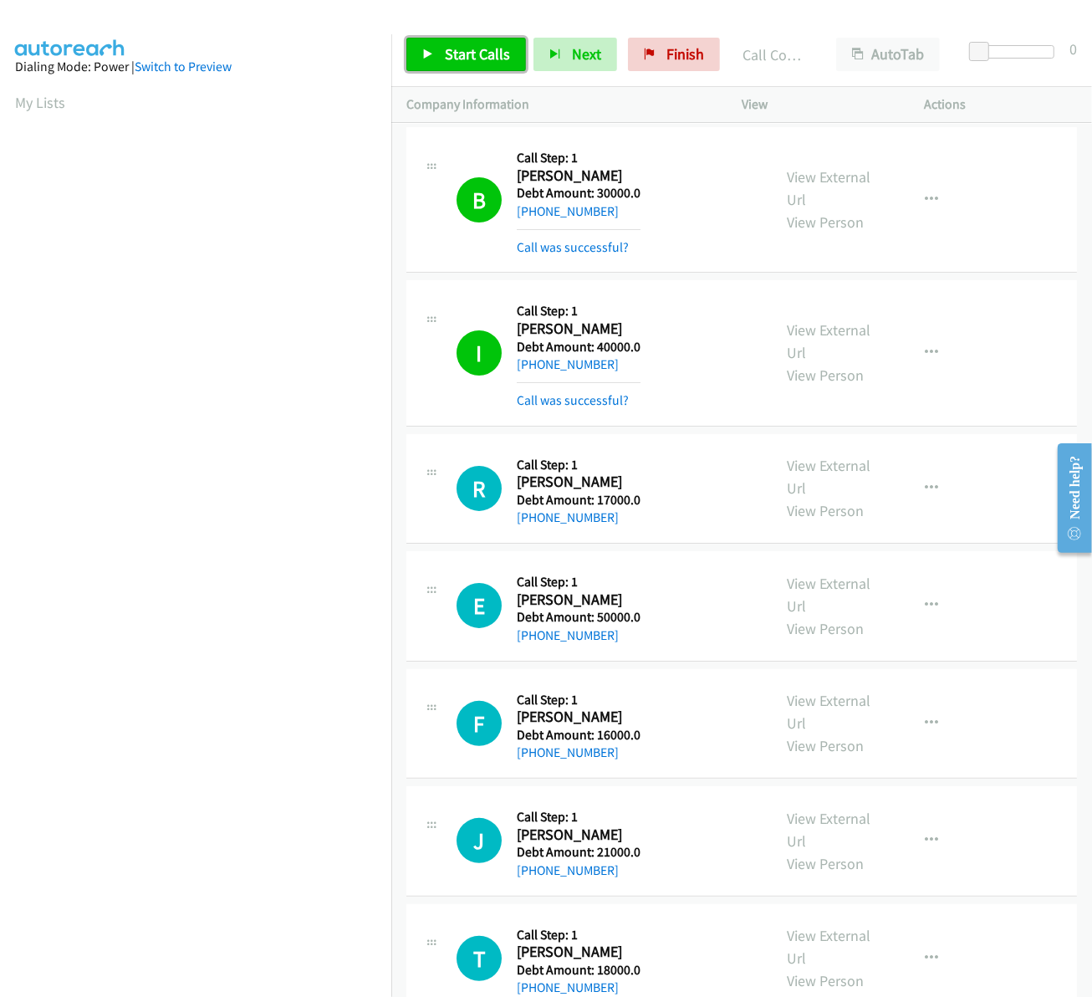
click at [492, 44] on span "Start Calls" at bounding box center [477, 53] width 65 height 19
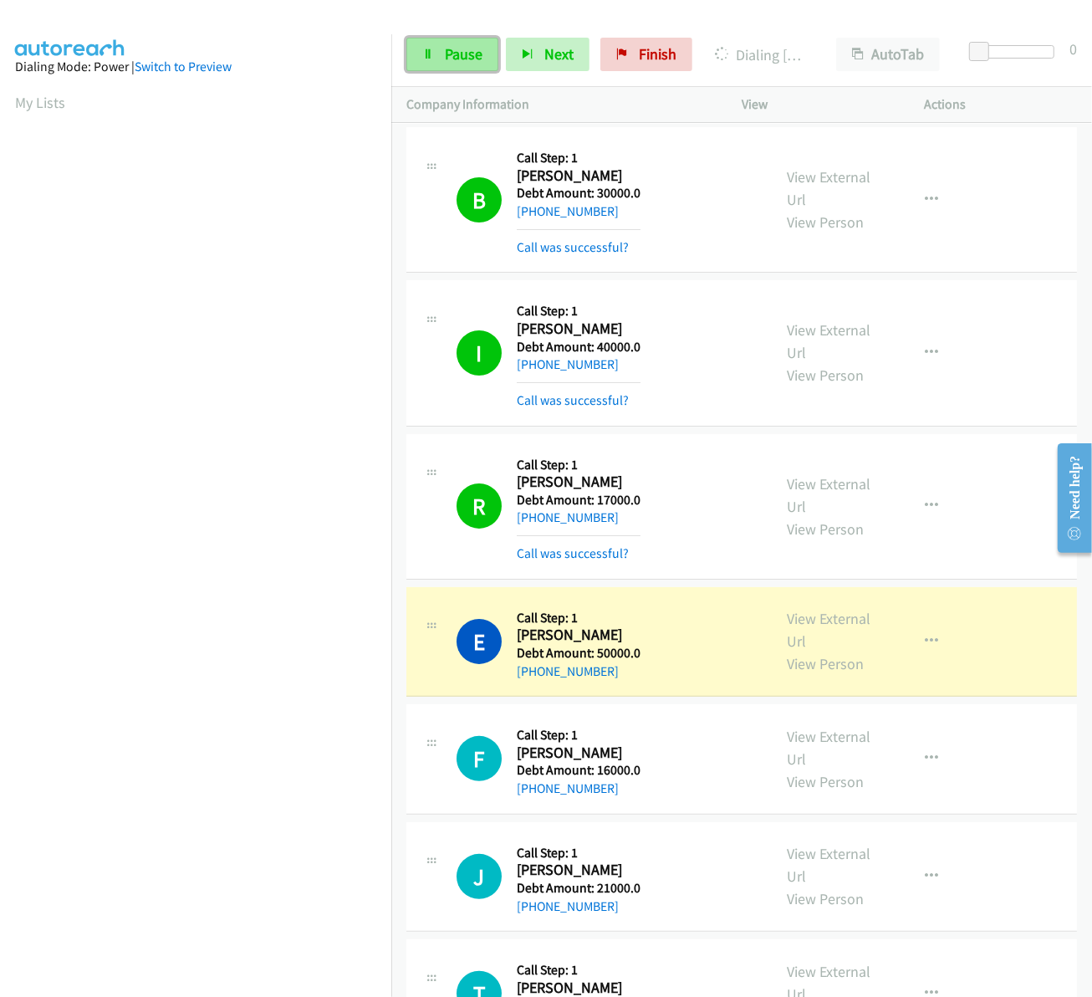
click at [466, 54] on span "Pause" at bounding box center [464, 53] width 38 height 19
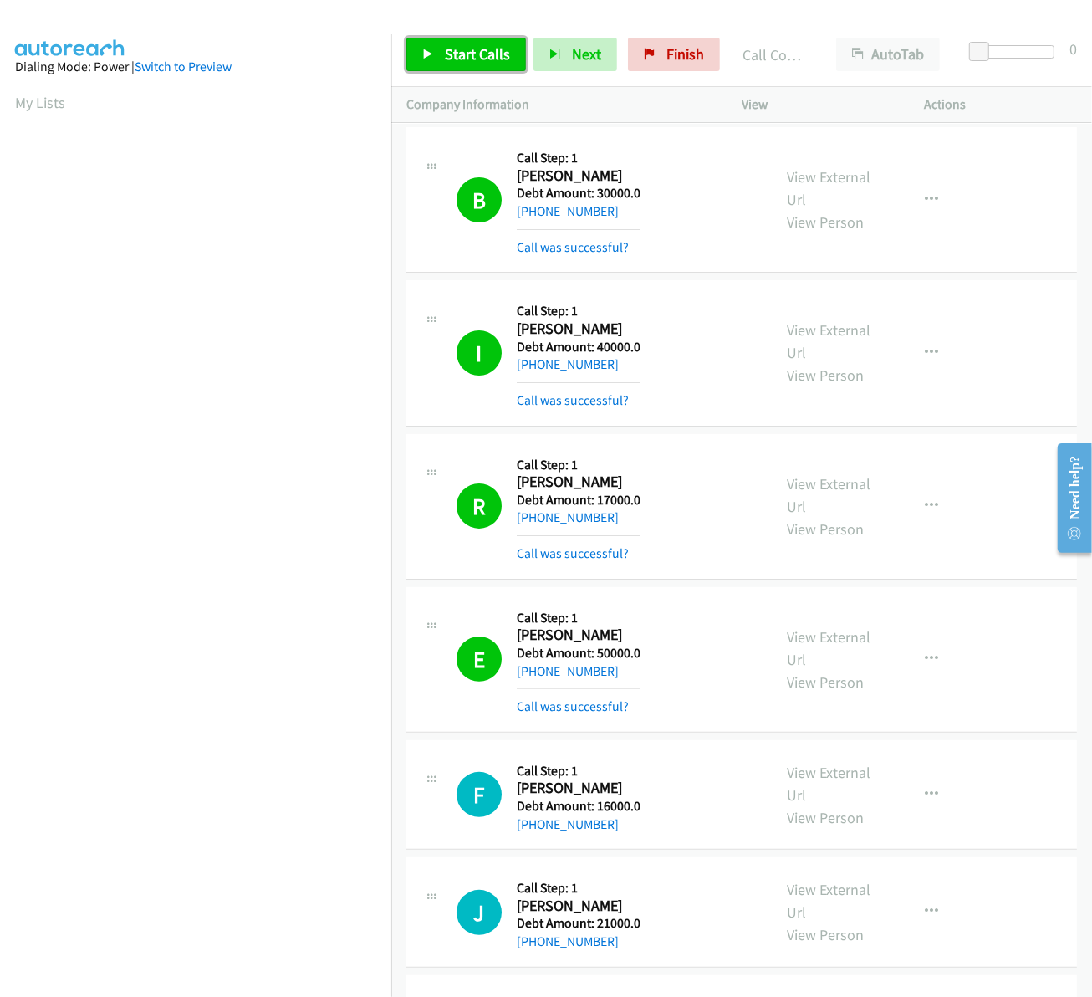
click at [450, 54] on span "Start Calls" at bounding box center [477, 53] width 65 height 19
drag, startPoint x: 517, startPoint y: 351, endPoint x: 628, endPoint y: 383, distance: 115.7
drag, startPoint x: 628, startPoint y: 383, endPoint x: 623, endPoint y: 372, distance: 12.0
copy div "Todd Maddox America/Chicago Debt Amount: 18000.0 +1 918-724-3997"
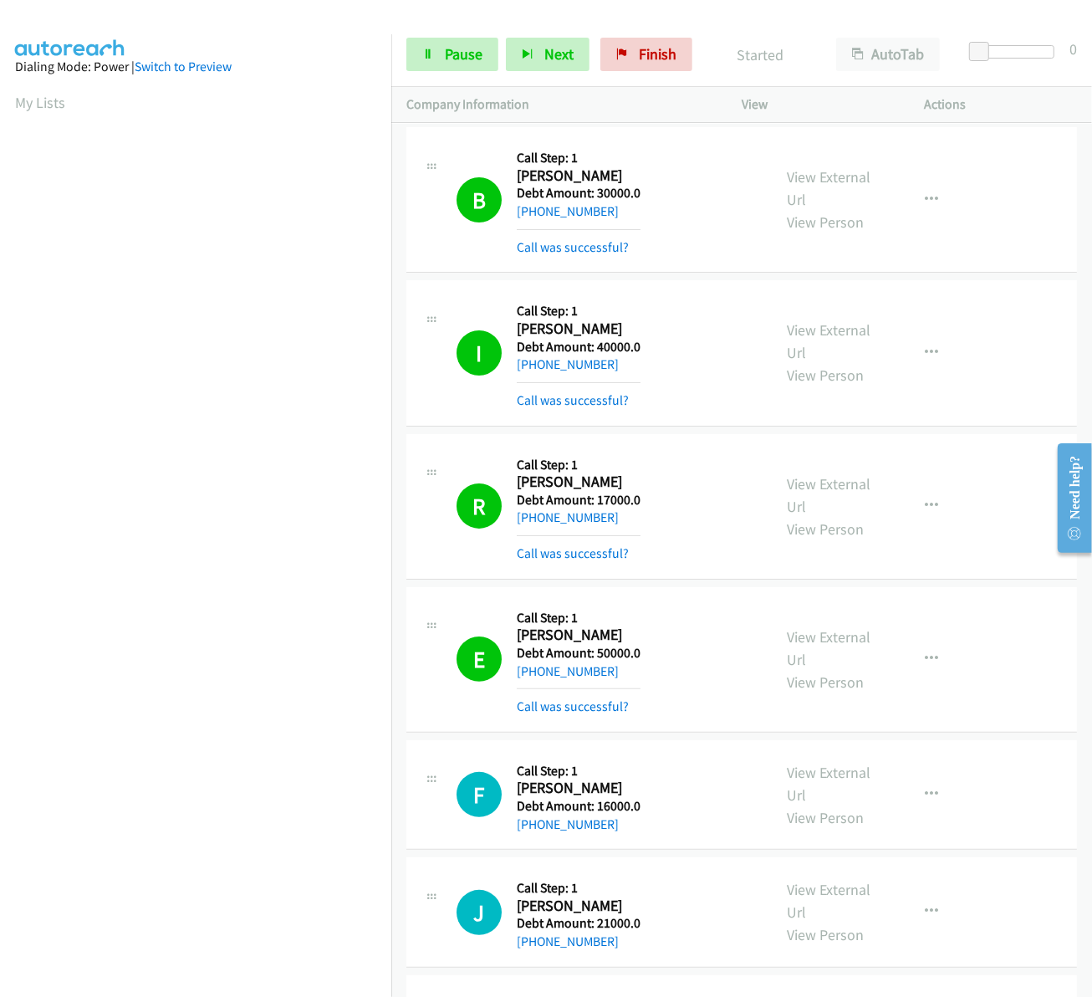
click at [467, 43] on link "Pause" at bounding box center [452, 54] width 92 height 33
click at [645, 740] on div "F Callback Scheduled Call Step: 1 Francisco Ovalle America/Denver Debt Amount: …" at bounding box center [741, 795] width 671 height 110
click at [453, 61] on span "Start Calls" at bounding box center [437, 79] width 31 height 36
click at [453, 69] on link "Pause" at bounding box center [452, 54] width 92 height 33
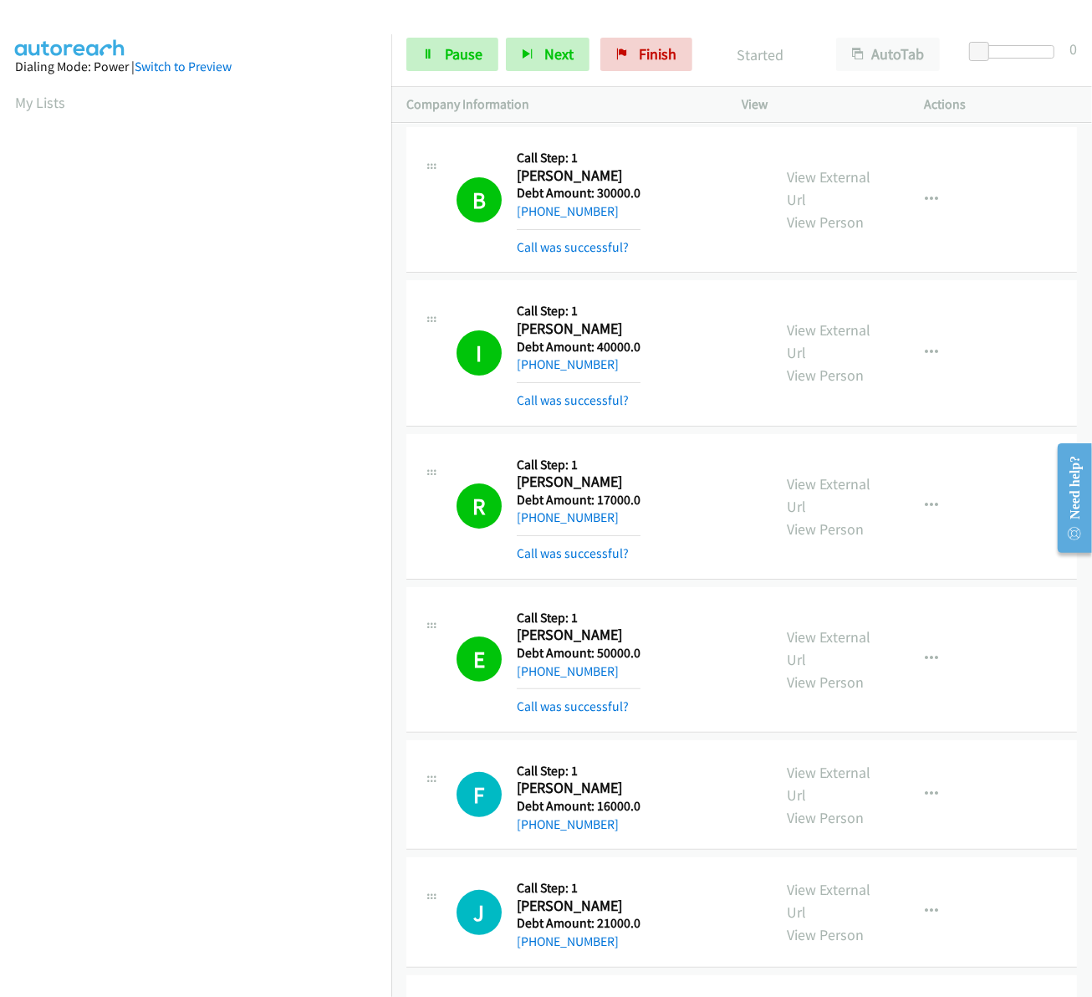
click at [36, 107] on link "My Lists" at bounding box center [40, 102] width 50 height 19
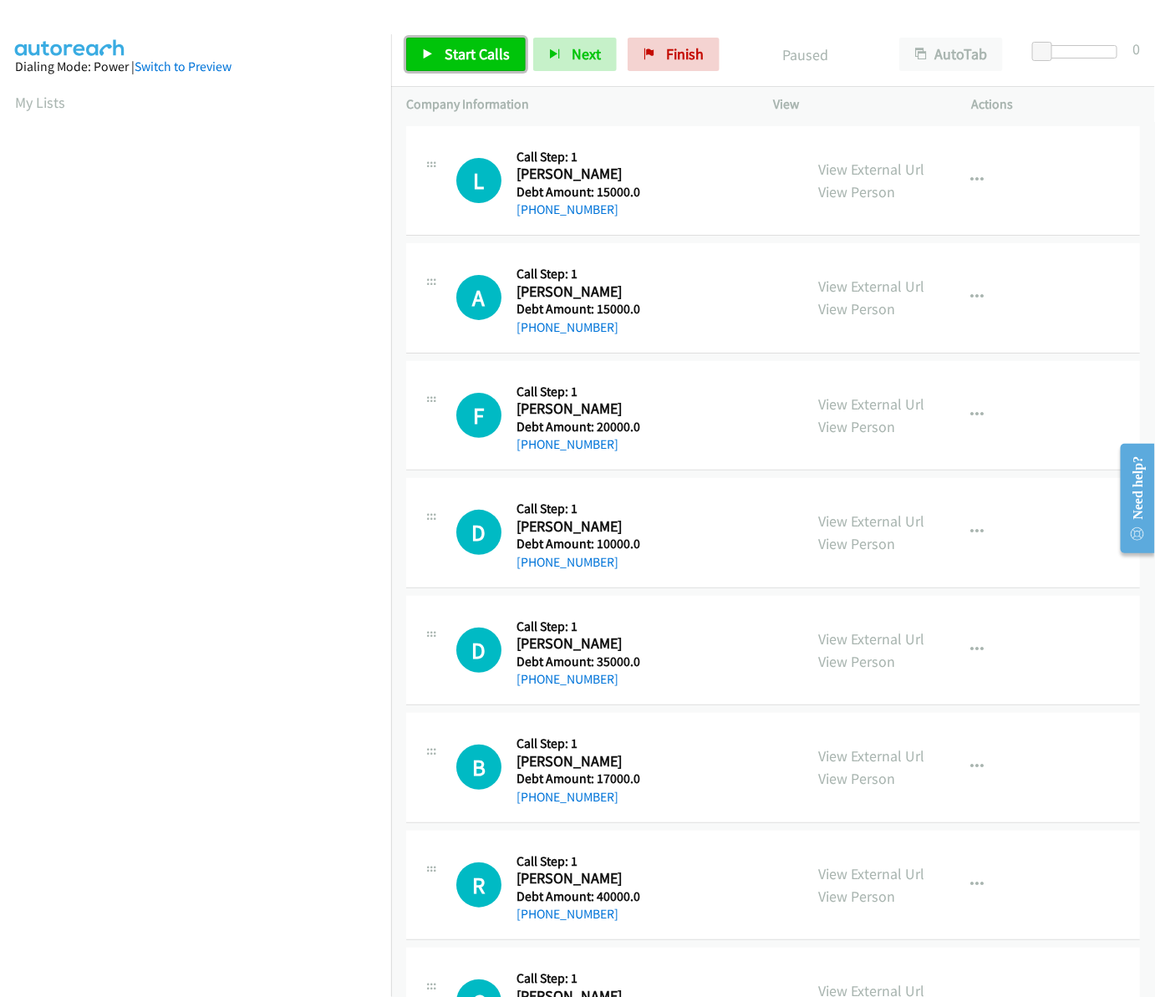
click at [508, 38] on link "Start Calls" at bounding box center [466, 54] width 120 height 33
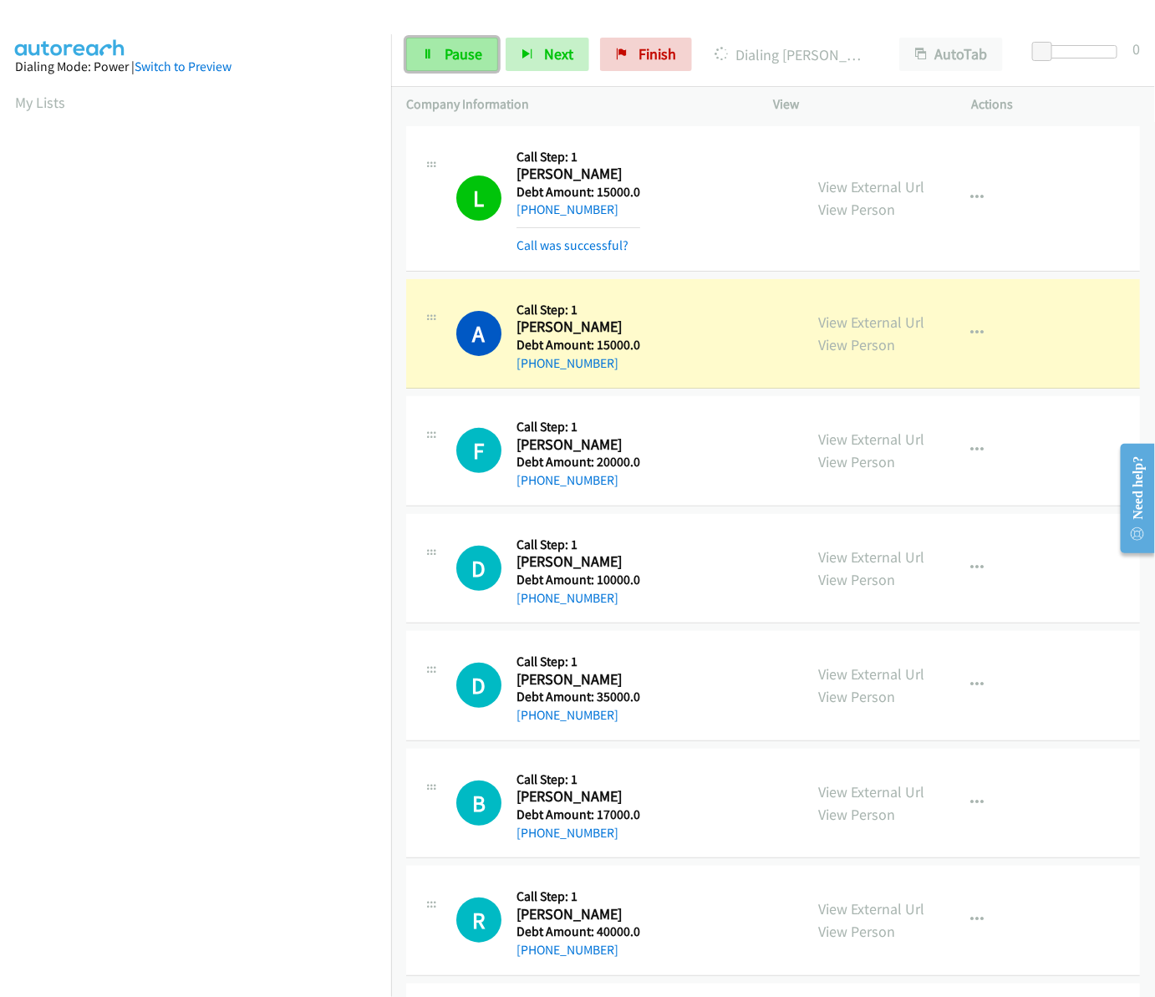
click at [448, 69] on link "Pause" at bounding box center [452, 54] width 92 height 33
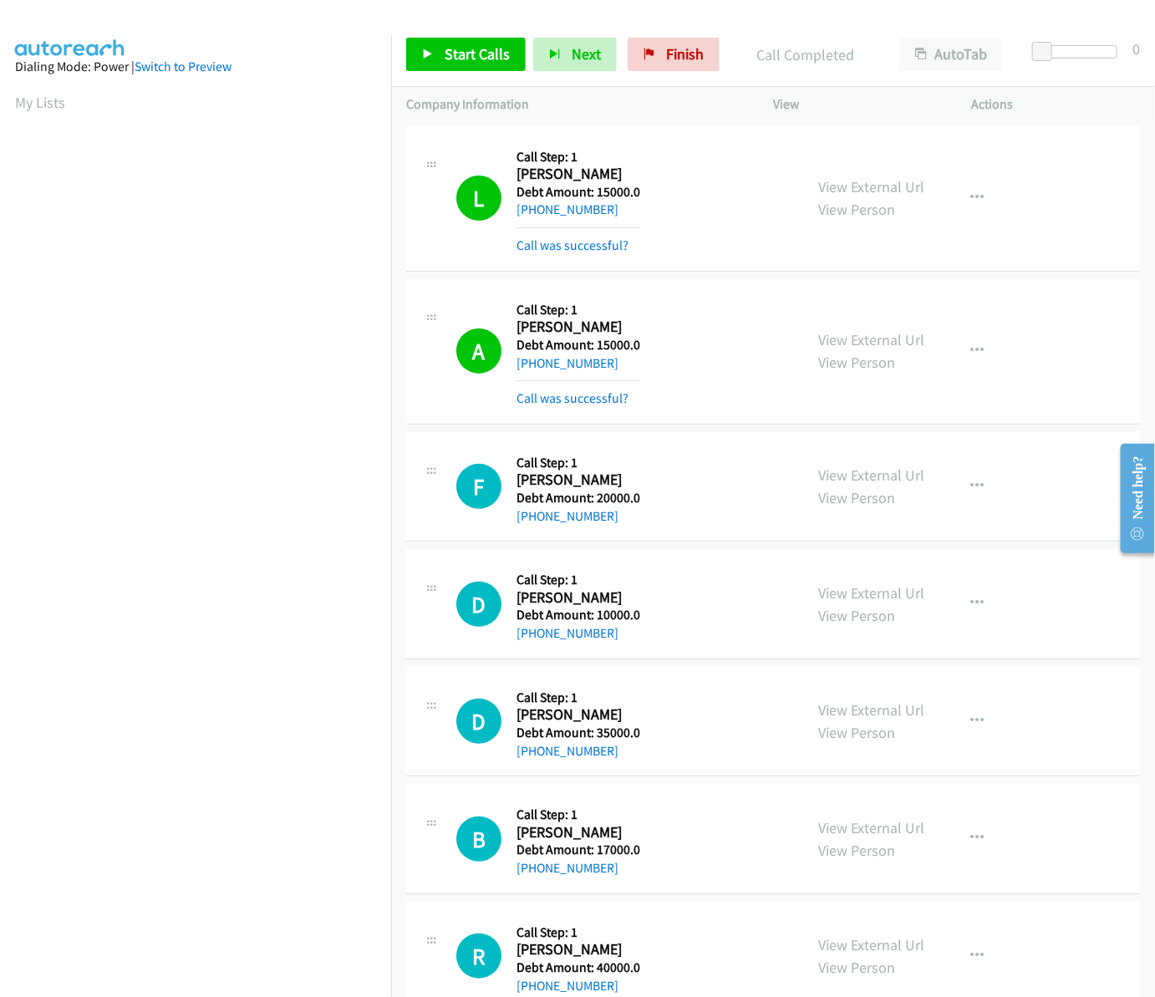
scroll to position [0, 3]
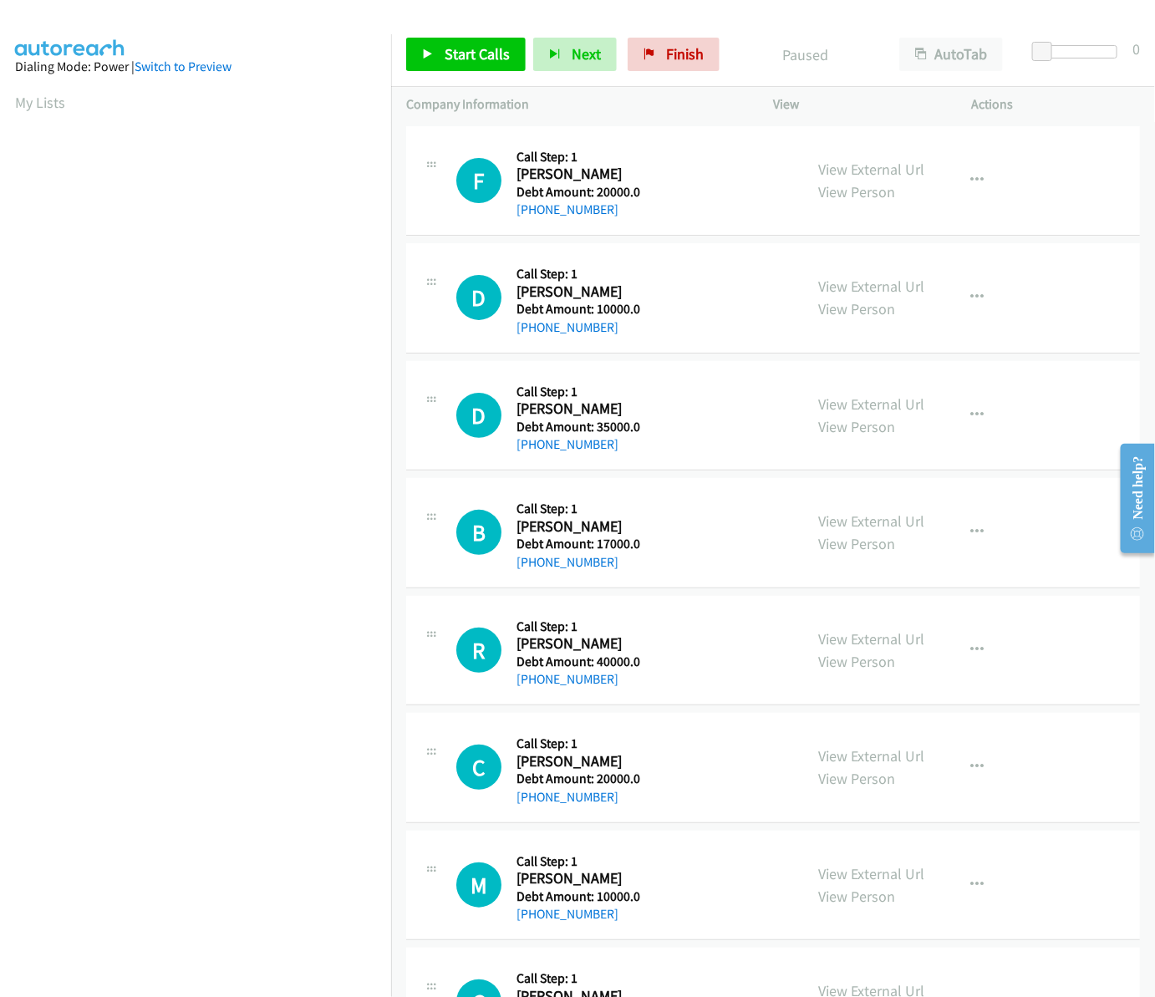
scroll to position [0, 3]
click at [446, 48] on span "Start Calls" at bounding box center [477, 53] width 65 height 19
click at [474, 50] on span "Start Calls" at bounding box center [477, 53] width 65 height 19
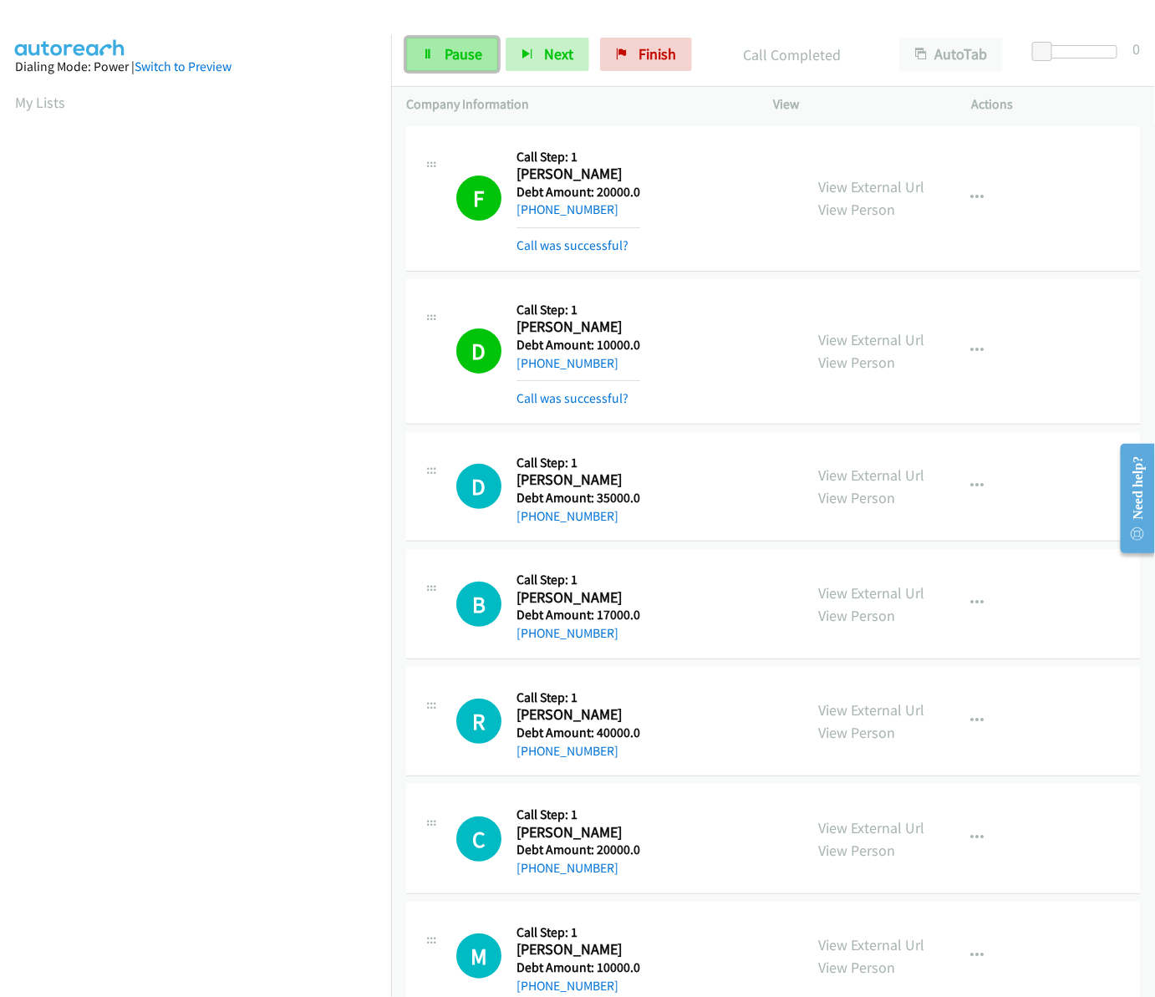
click at [432, 64] on link "Pause" at bounding box center [452, 54] width 92 height 33
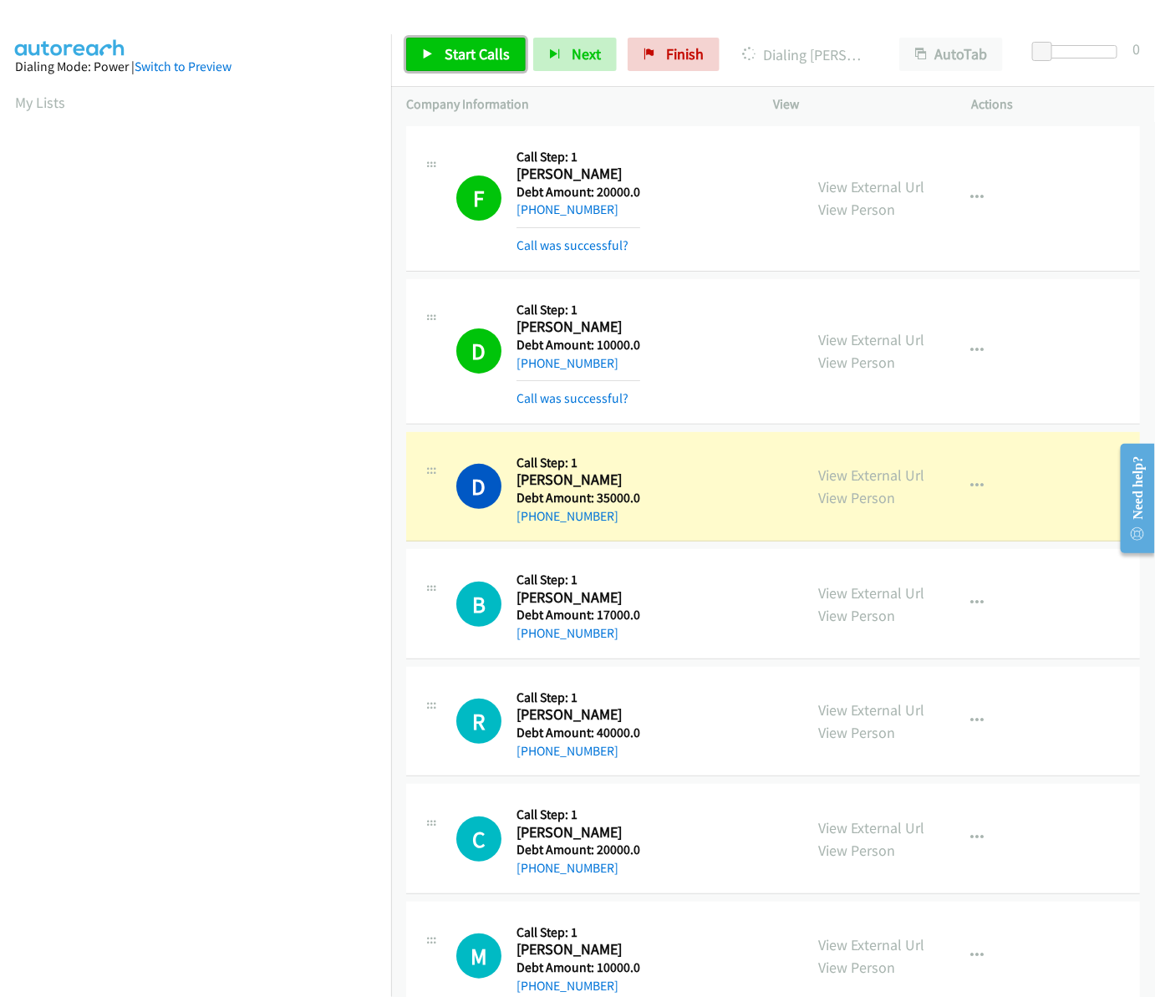
click at [477, 54] on span "Start Calls" at bounding box center [477, 53] width 65 height 19
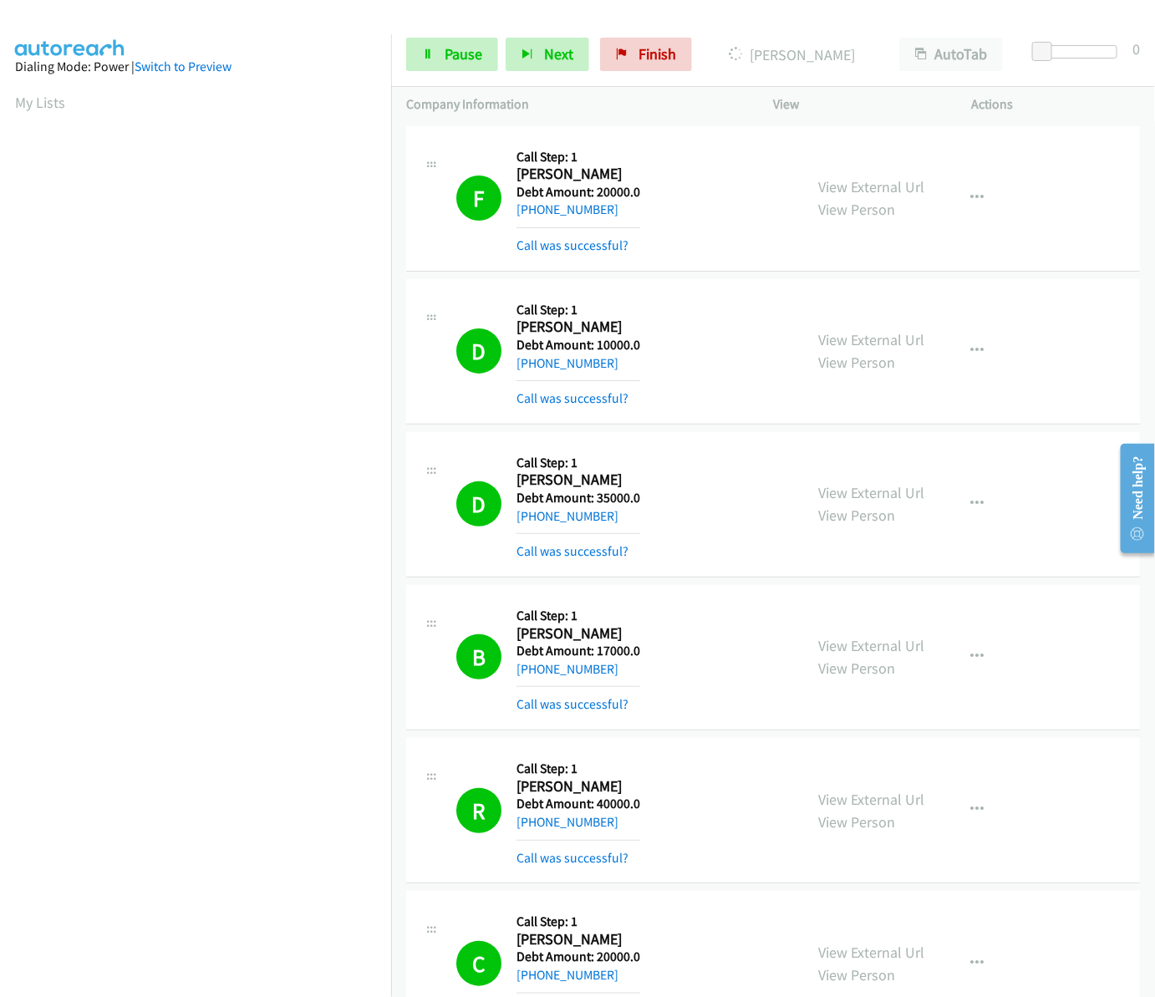
drag, startPoint x: 1148, startPoint y: 370, endPoint x: 10, endPoint y: 54, distance: 1181.0
click at [440, 73] on div "Start Calls Pause Next Finish Call Completed AutoTab AutoTab 0" at bounding box center [773, 55] width 764 height 64
click at [440, 63] on link "Pause" at bounding box center [452, 54] width 92 height 33
